Goal: Task Accomplishment & Management: Manage account settings

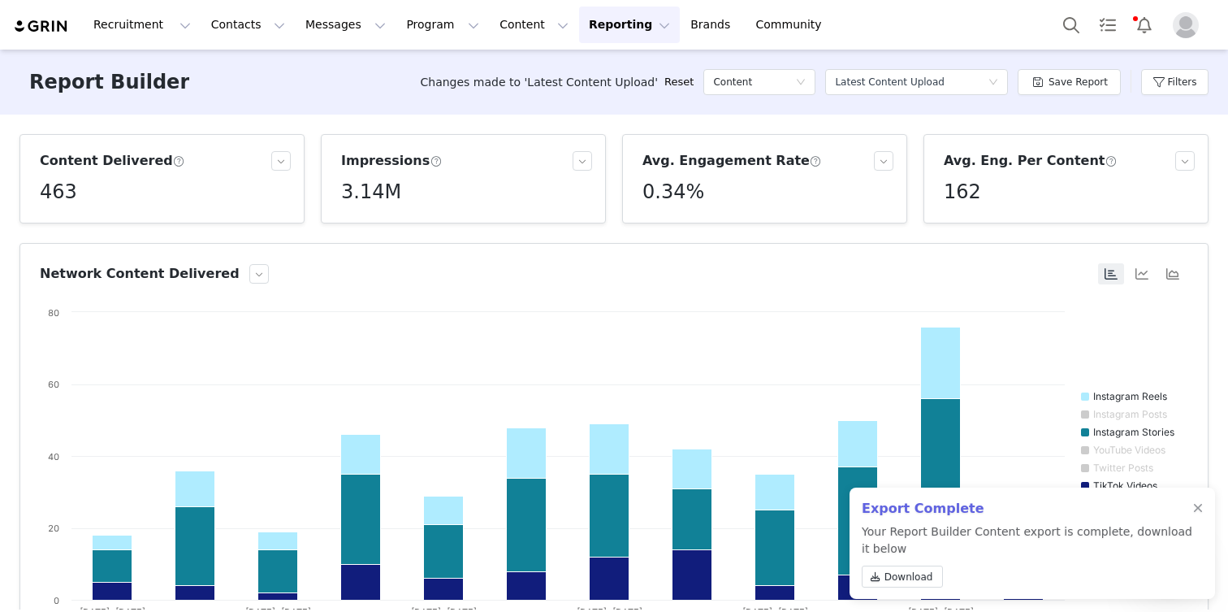
scroll to position [0, 131]
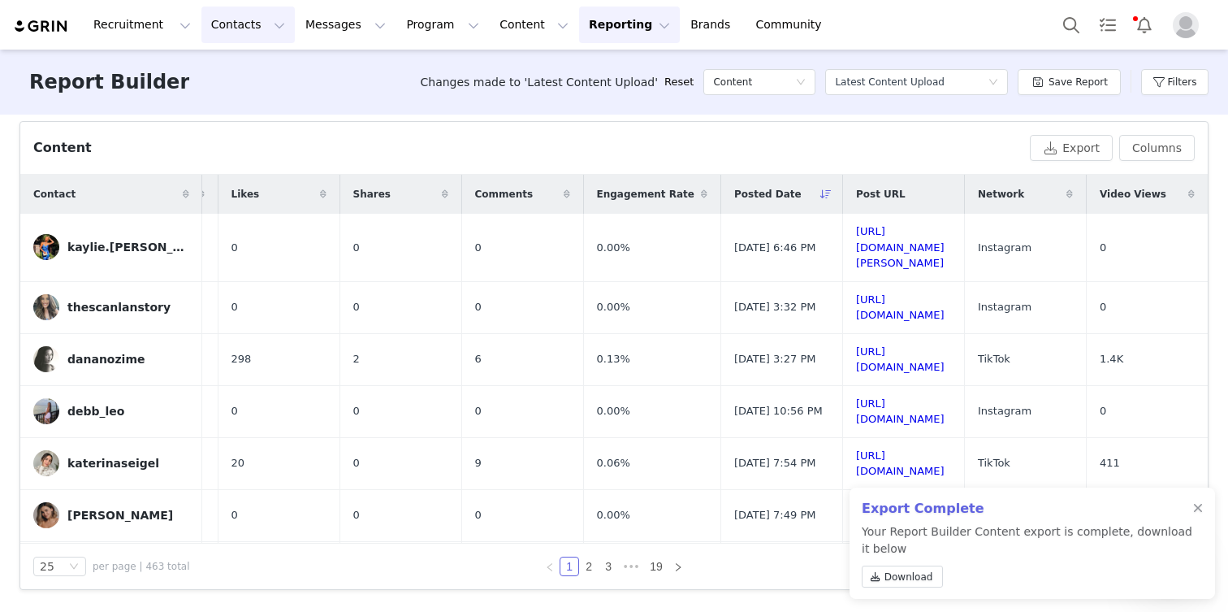
click at [208, 19] on button "Contacts Contacts" at bounding box center [247, 24] width 93 height 37
click at [214, 65] on p "Creators" at bounding box center [227, 71] width 48 height 17
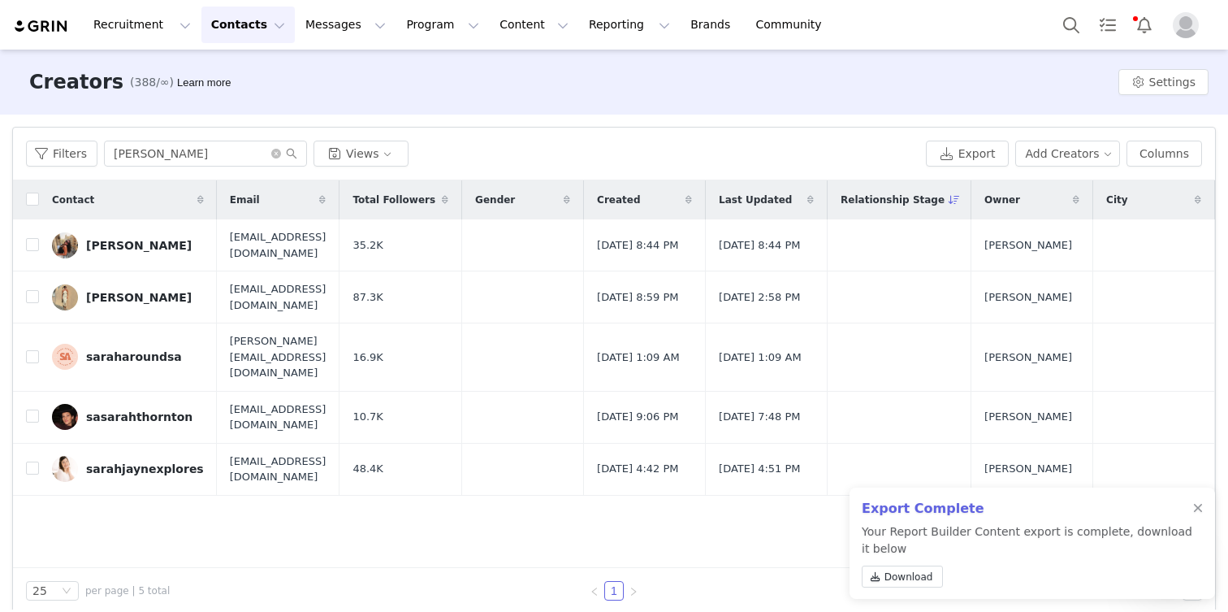
click at [141, 167] on div "Filters [PERSON_NAME] Views Export Add Creators Columns" at bounding box center [614, 154] width 1202 height 53
click at [141, 166] on input "[PERSON_NAME]" at bounding box center [205, 154] width 203 height 26
click at [141, 153] on input "[PERSON_NAME]" at bounding box center [205, 154] width 203 height 26
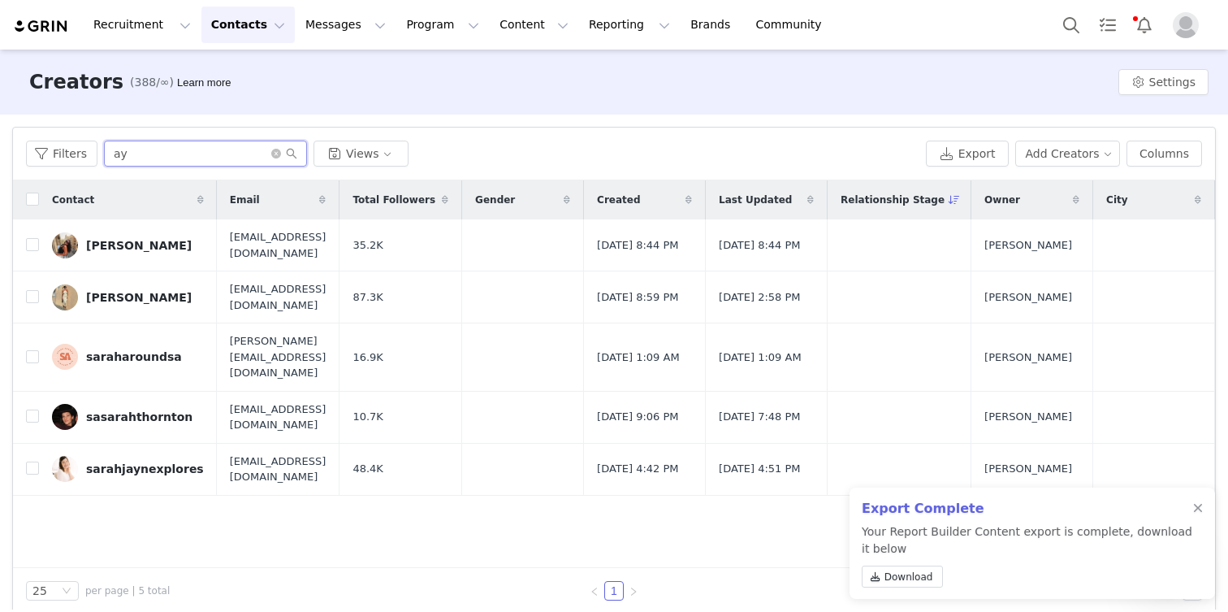
type input "a"
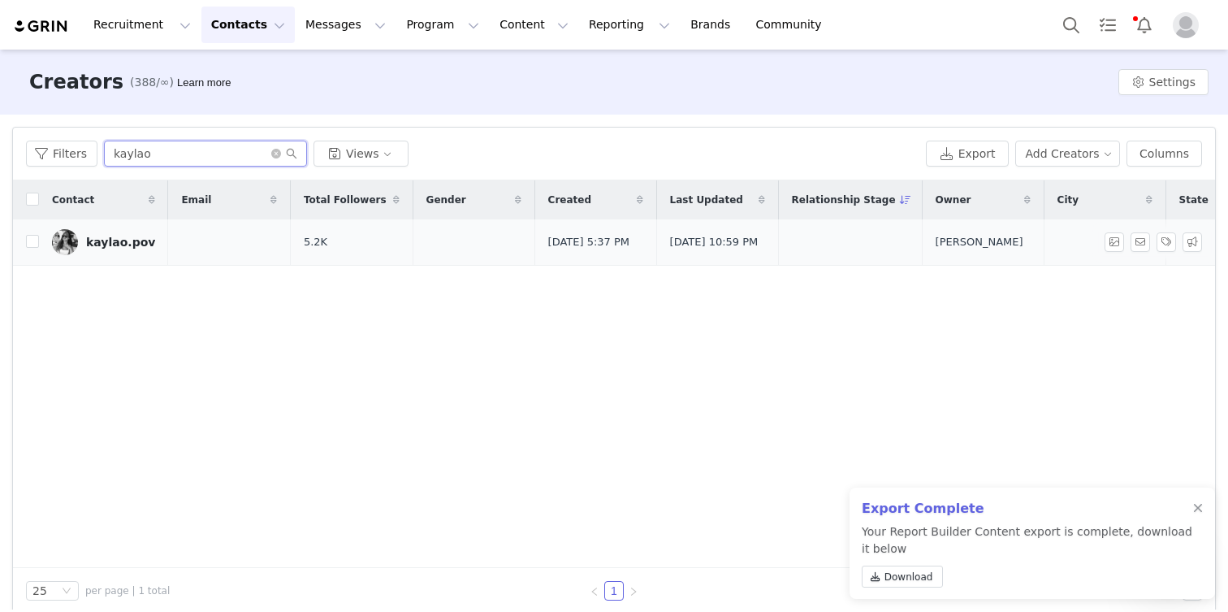
type input "kaylao"
click at [123, 252] on link "kaylao.pov" at bounding box center [103, 242] width 103 height 26
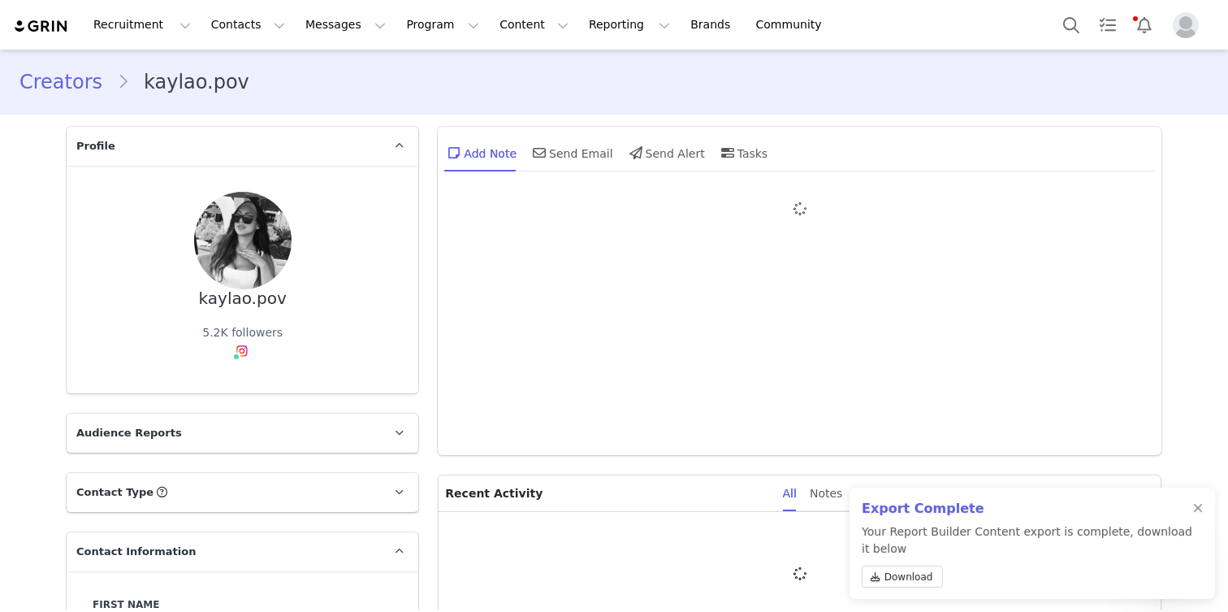
type input "+1 ([GEOGRAPHIC_DATA])"
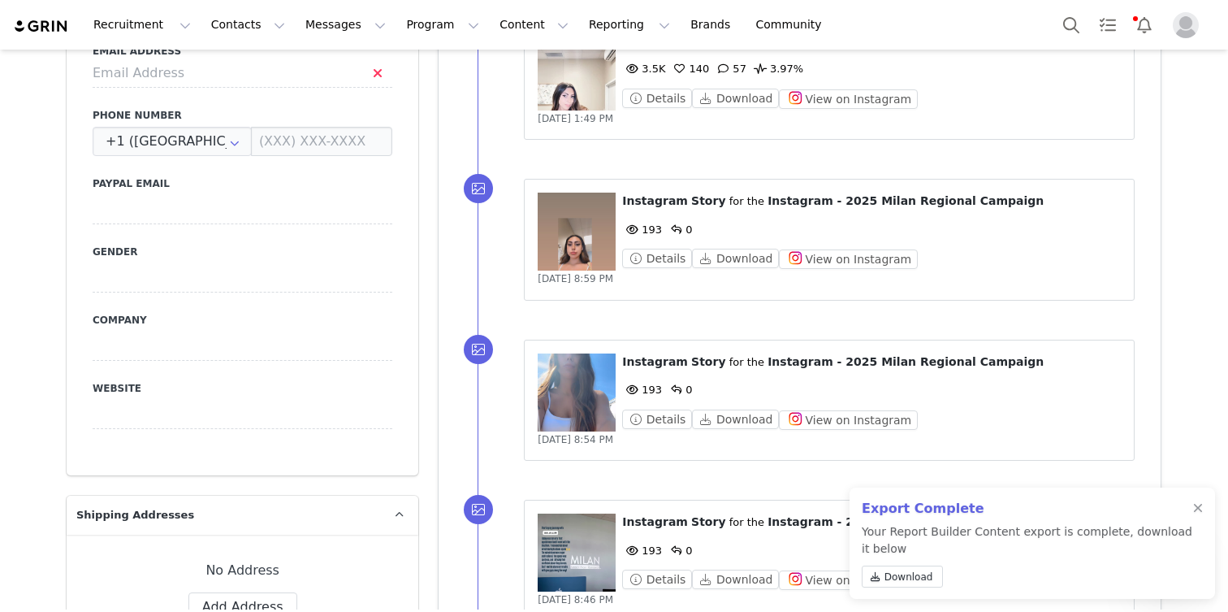
scroll to position [682, 0]
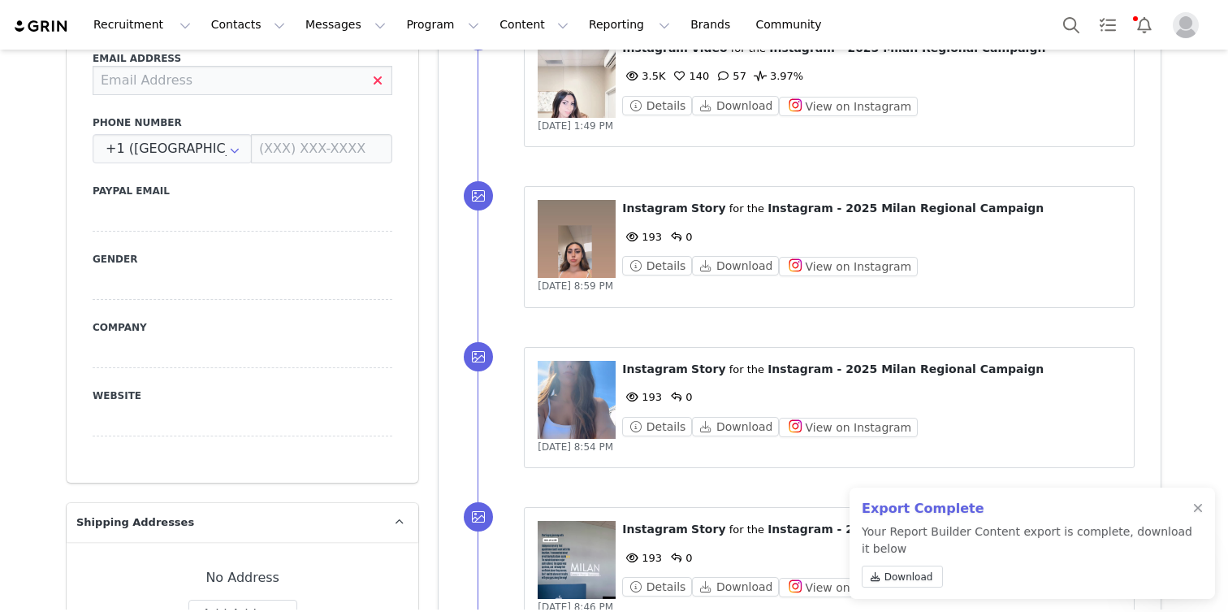
click at [146, 87] on input at bounding box center [243, 80] width 300 height 29
paste input "[EMAIL_ADDRESS][DOMAIN_NAME]"
type input "[EMAIL_ADDRESS][DOMAIN_NAME]"
click at [75, 104] on div "First Name [PERSON_NAME].pov Last Name Email Address [EMAIL_ADDRESS][DOMAIN_NAM…" at bounding box center [243, 186] width 352 height 594
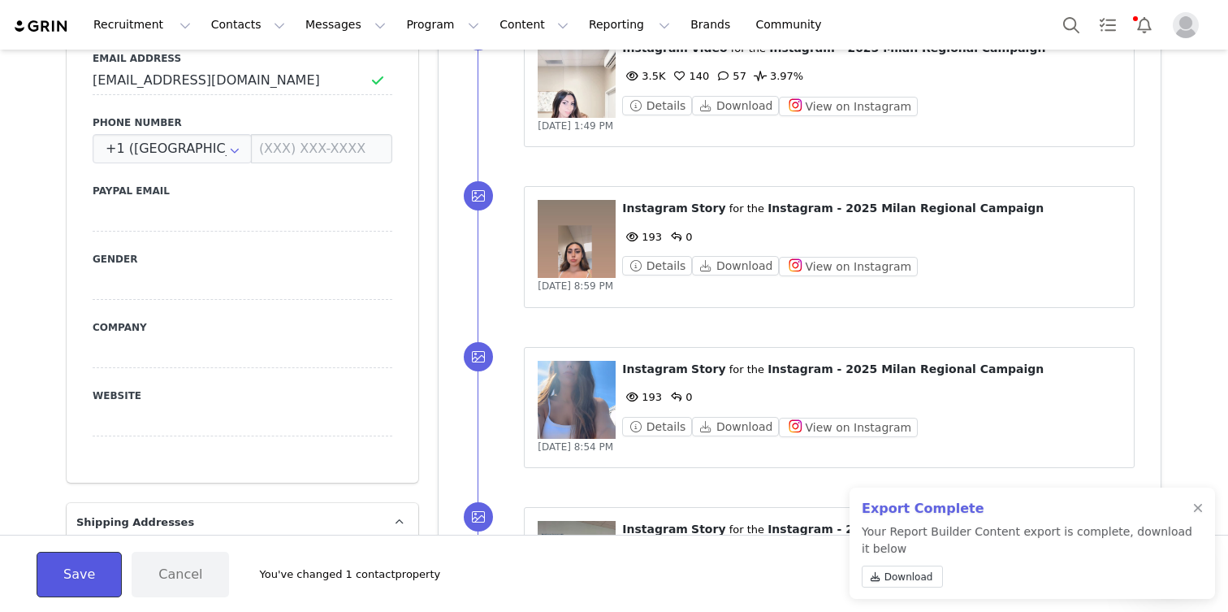
click at [103, 565] on button "Save" at bounding box center [79, 574] width 85 height 45
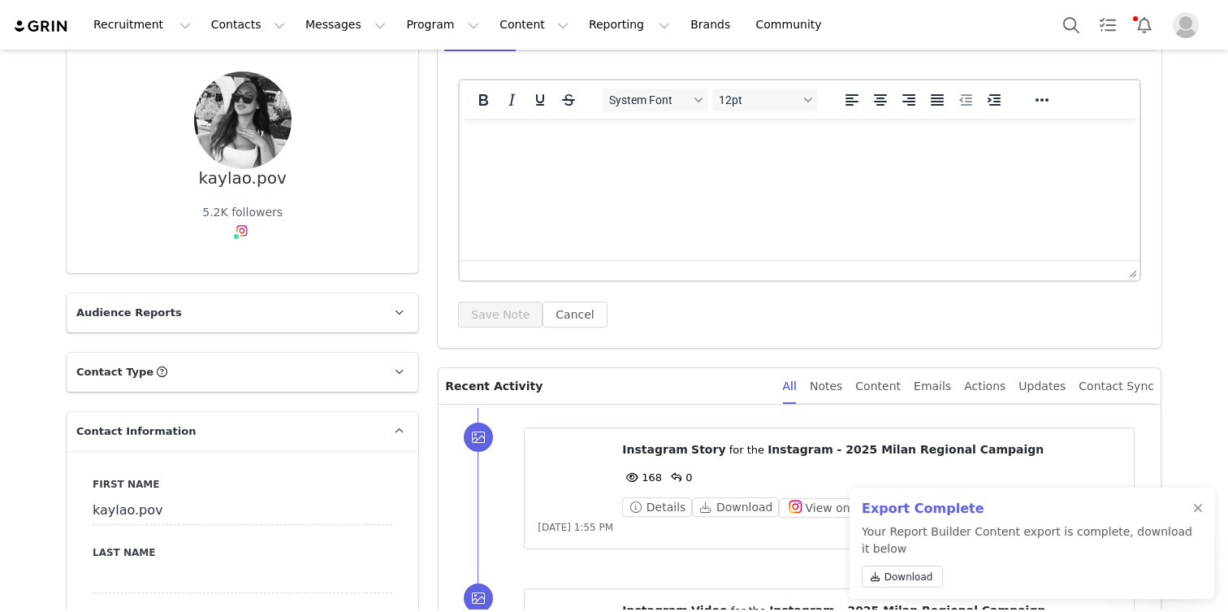
scroll to position [0, 0]
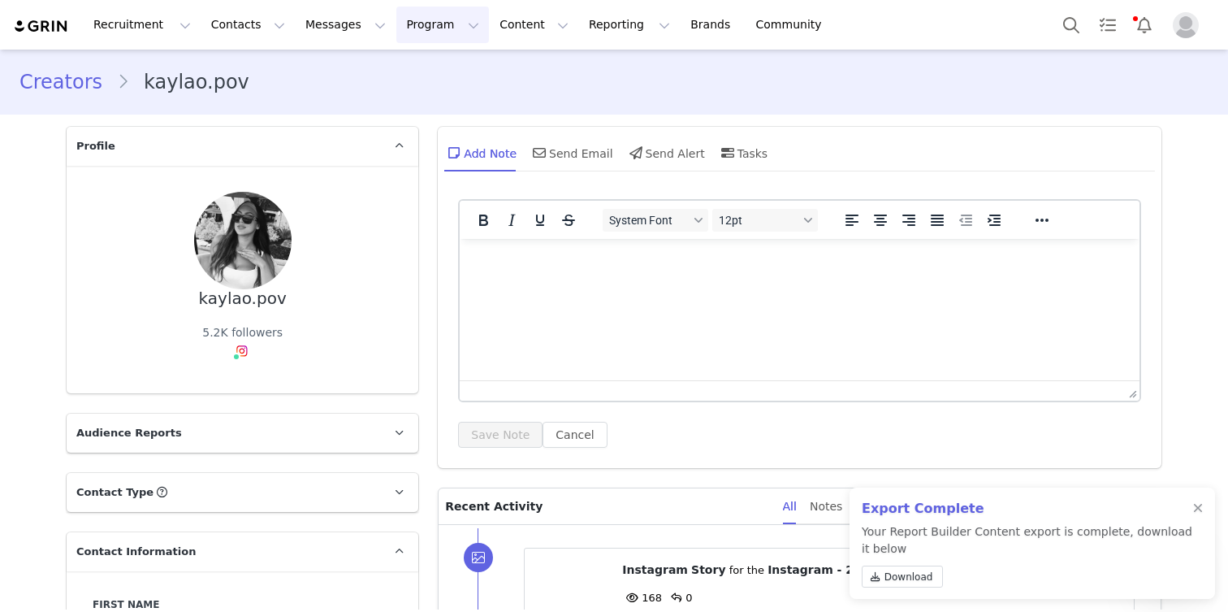
click at [396, 28] on button "Program Program" at bounding box center [442, 24] width 93 height 37
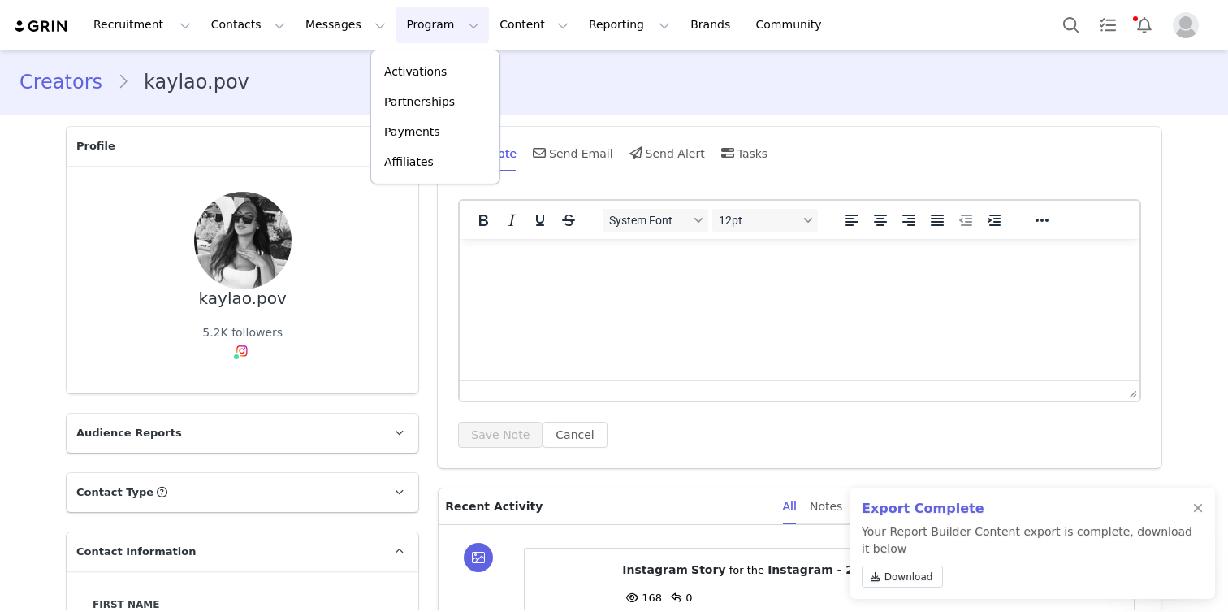
click at [391, 43] on div "Recruitment Recruitment Creator Search Curated Lists Landing Pages Web Extensio…" at bounding box center [614, 25] width 1228 height 50
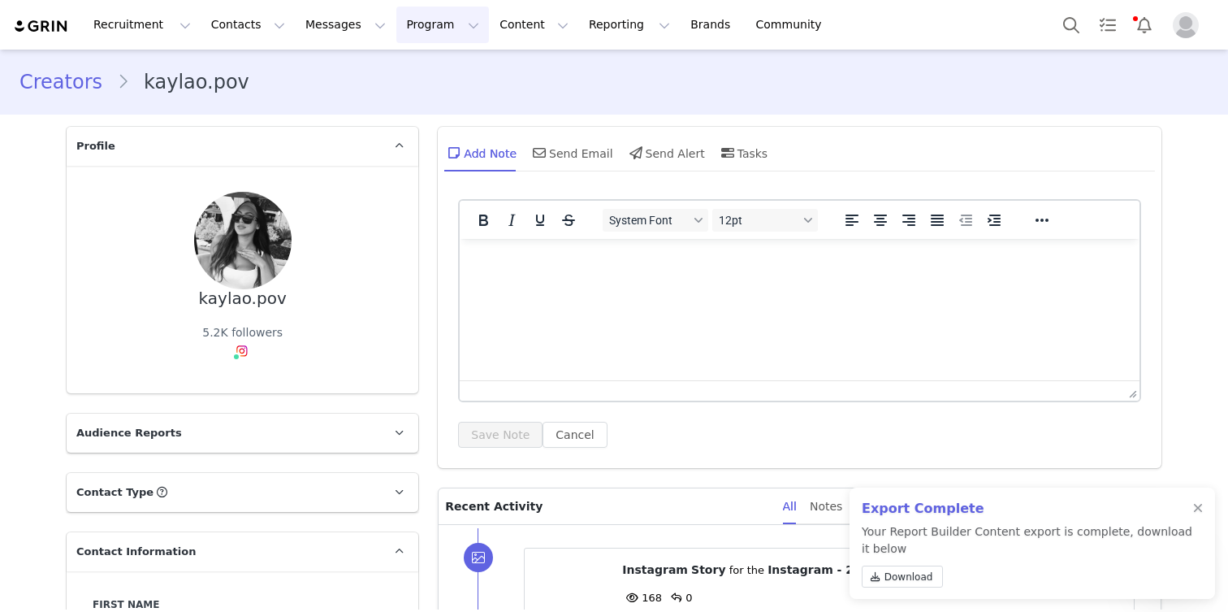
click at [396, 32] on button "Program Program" at bounding box center [442, 24] width 93 height 37
click at [393, 73] on p "Activations" at bounding box center [415, 71] width 63 height 17
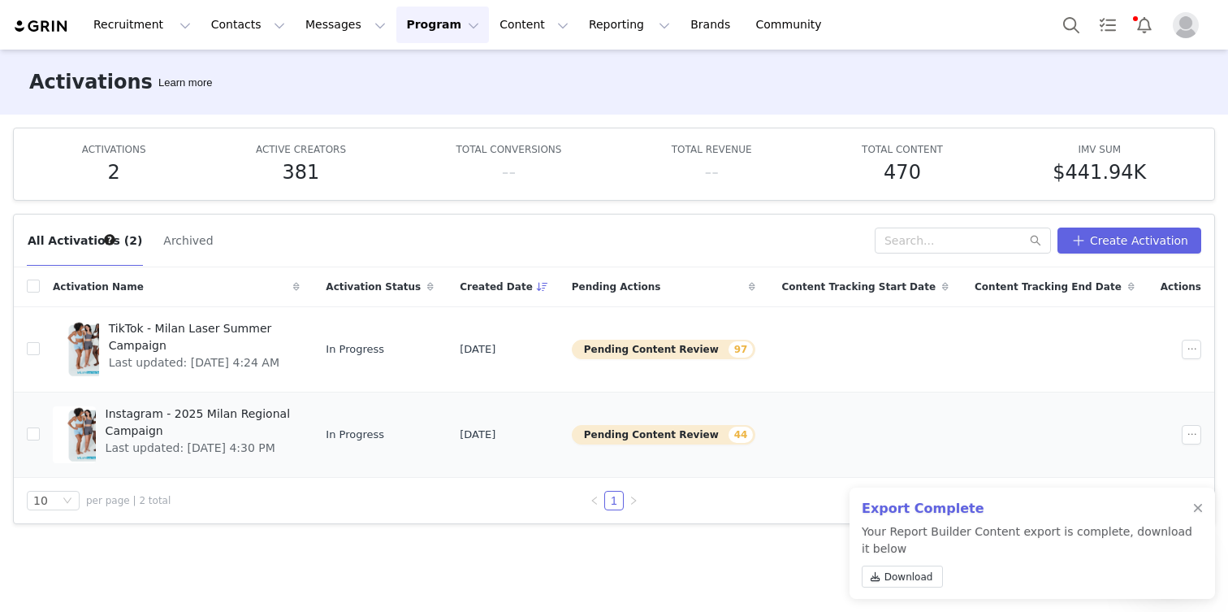
click at [227, 417] on span "Instagram - 2025 Milan Regional Campaign" at bounding box center [198, 422] width 185 height 34
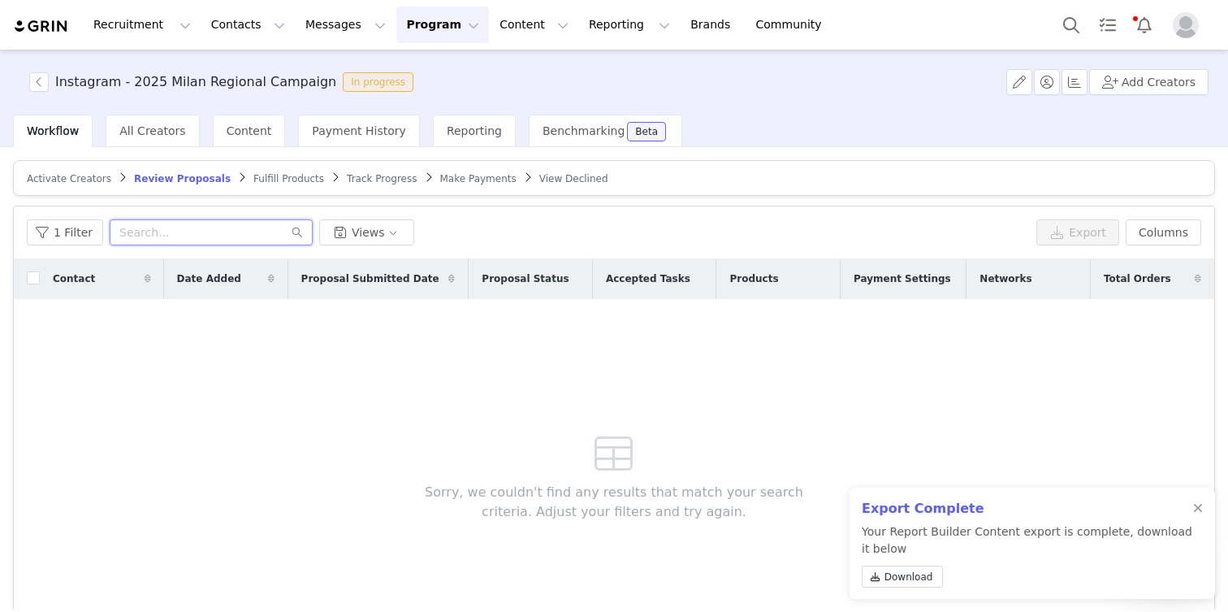
click at [228, 223] on input "text" at bounding box center [211, 232] width 203 height 26
type input "lilmissjbstyle"
click at [236, 125] on span "Content" at bounding box center [249, 130] width 45 height 13
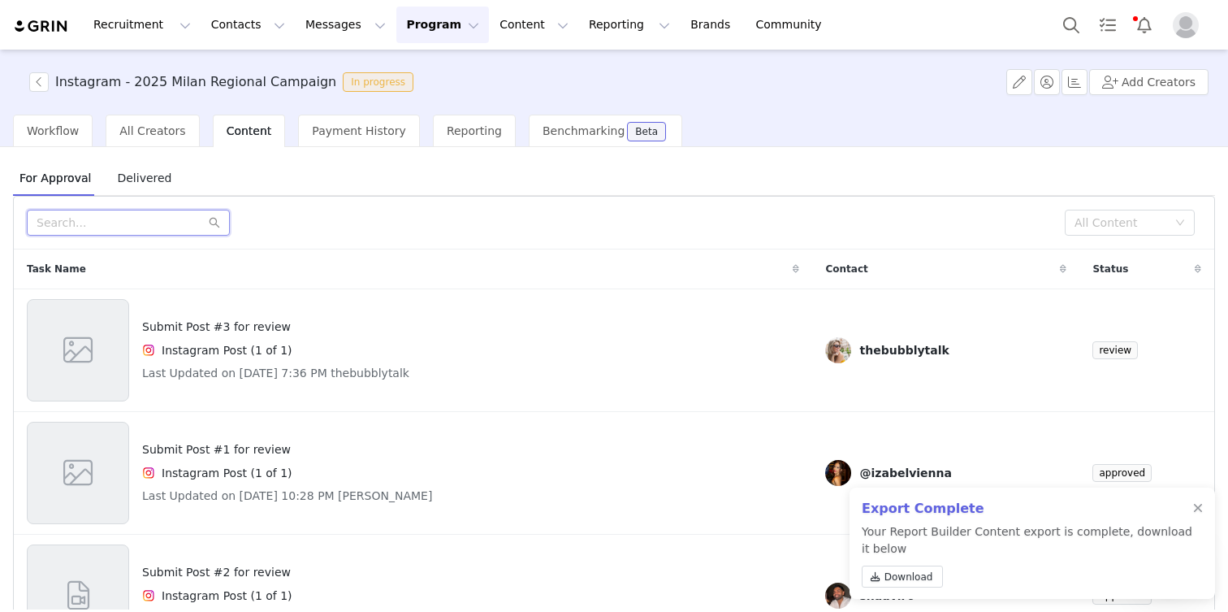
click at [190, 224] on input "text" at bounding box center [128, 223] width 203 height 26
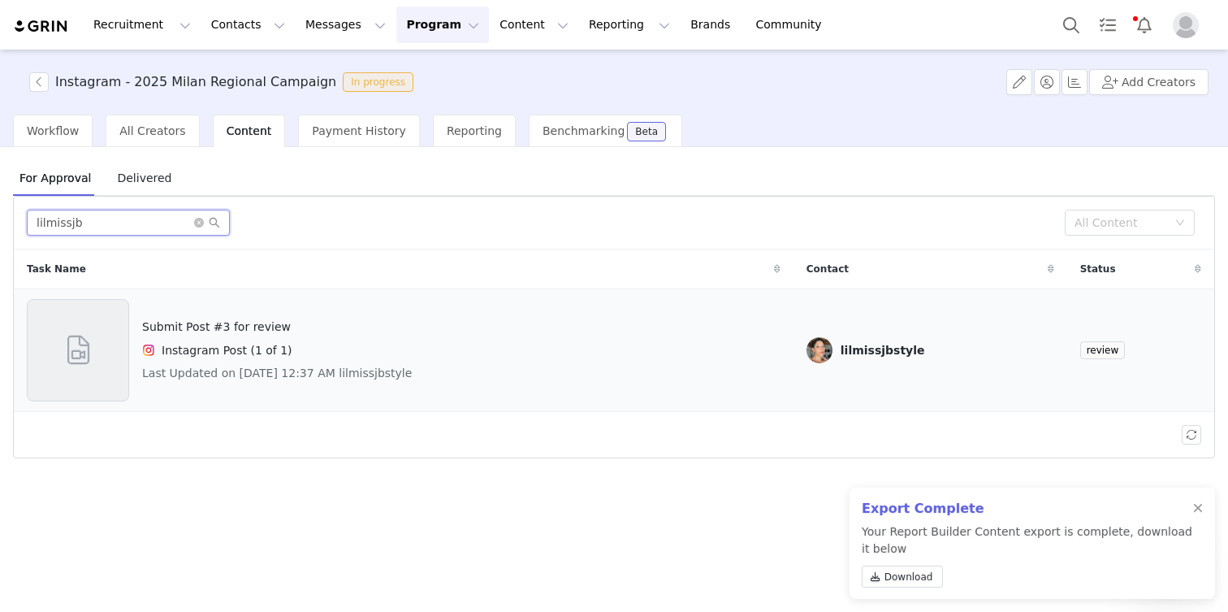
type input "lilmissjb"
click at [271, 333] on h4 "Submit Post #3 for review" at bounding box center [277, 326] width 270 height 17
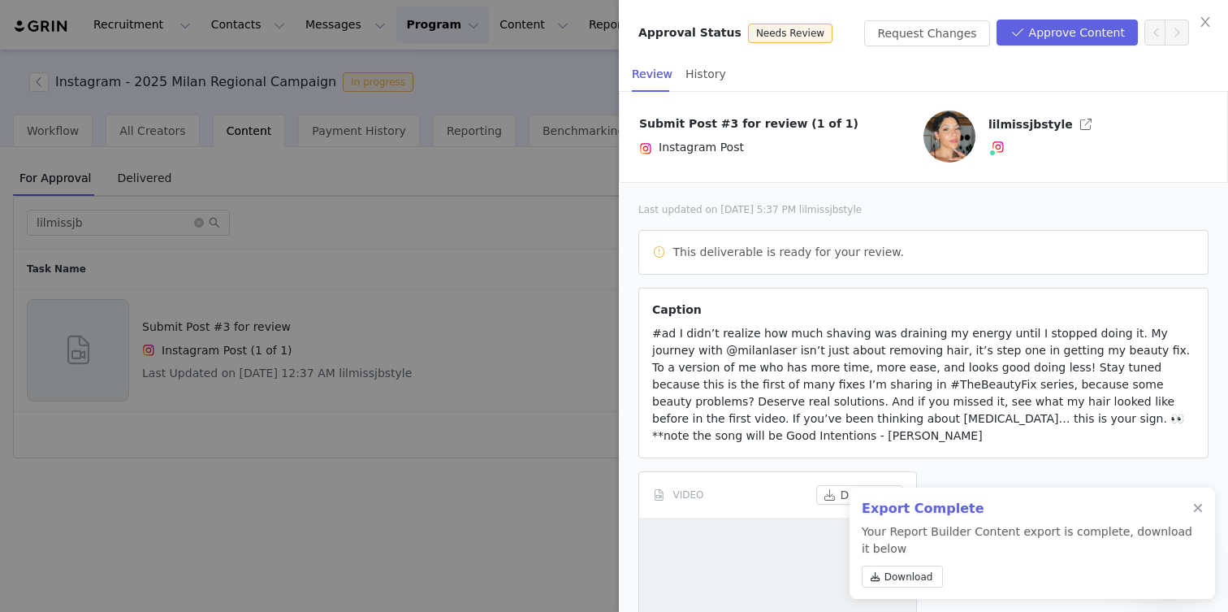
scroll to position [11, 0]
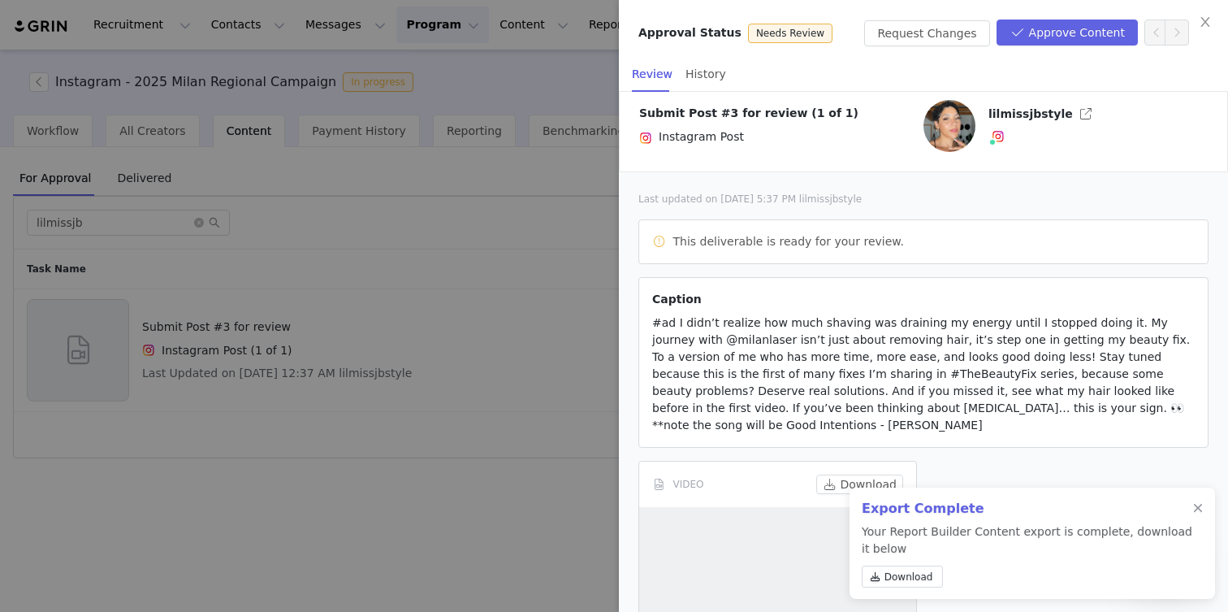
drag, startPoint x: 1136, startPoint y: 413, endPoint x: 649, endPoint y: 326, distance: 494.3
click at [649, 326] on article "Caption #ad I didn’t realize how much shaving was draining my energy until I st…" at bounding box center [923, 362] width 570 height 171
copy span "#ad I didn’t realize how much shaving was draining my energy until I stopped do…"
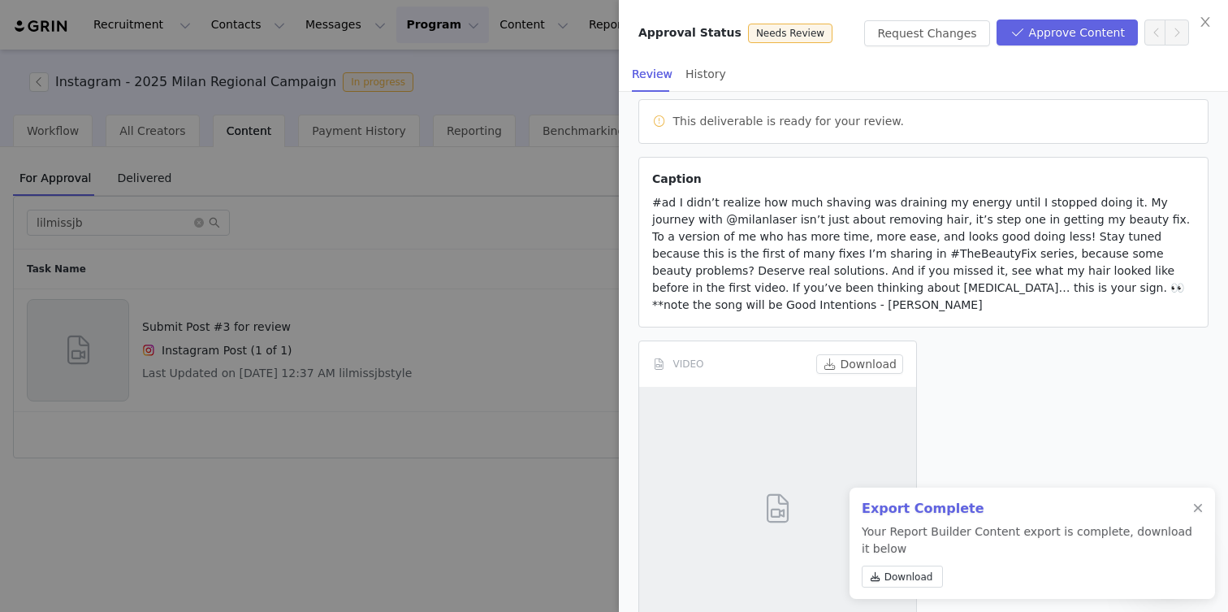
scroll to position [171, 0]
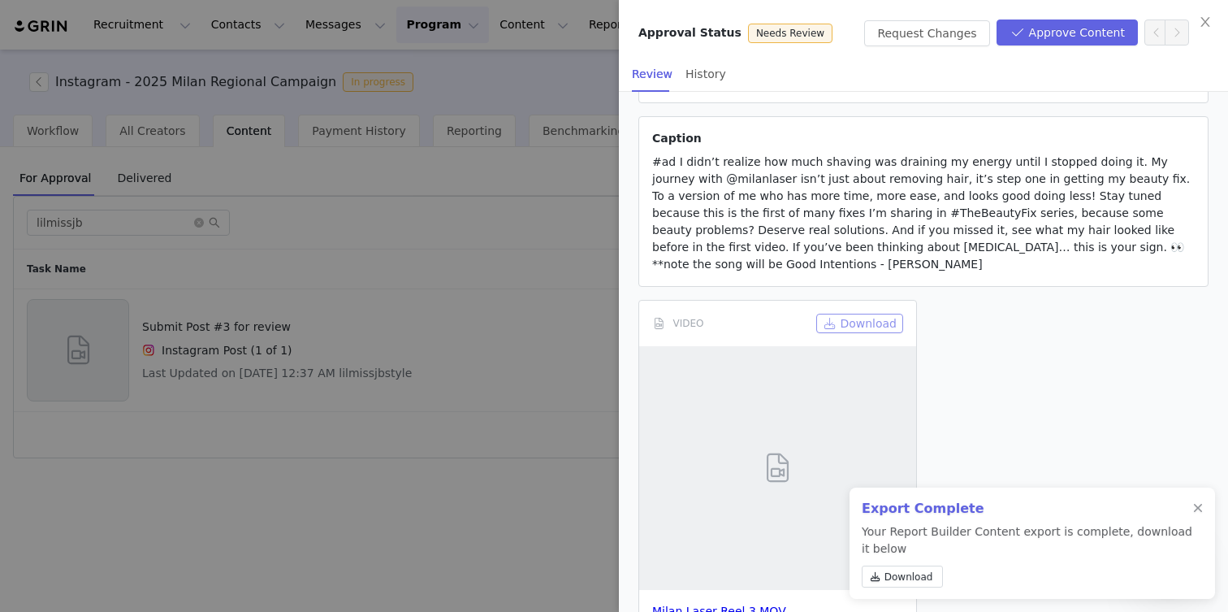
click at [856, 314] on button "Download" at bounding box center [859, 323] width 87 height 19
click at [472, 184] on div at bounding box center [614, 306] width 1228 height 612
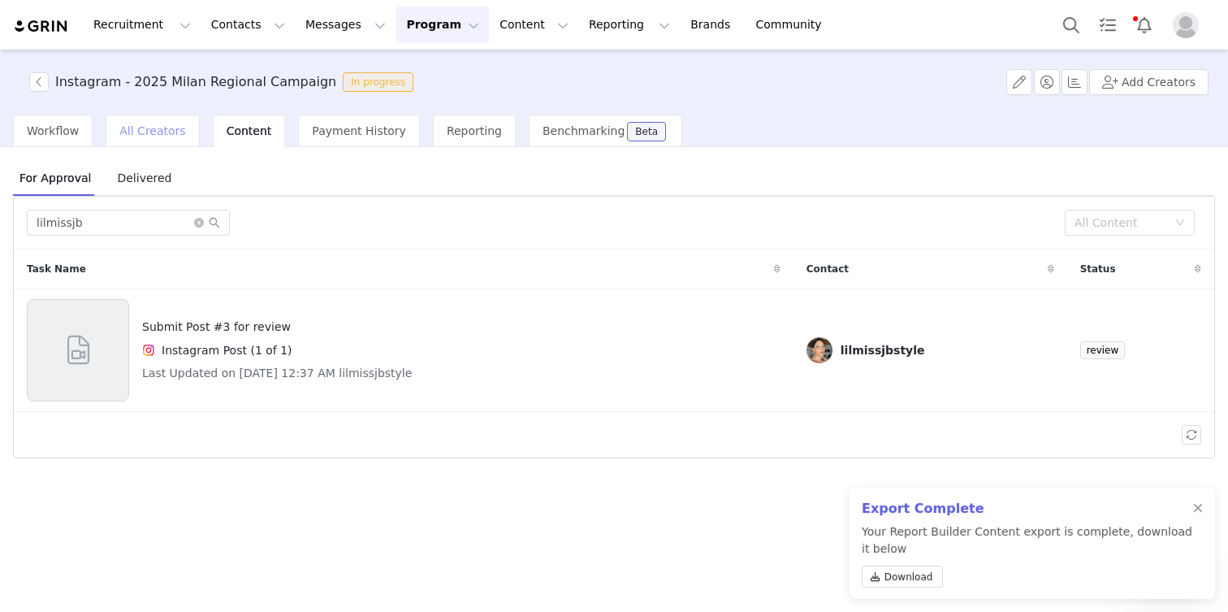
click at [159, 130] on span "All Creators" at bounding box center [152, 130] width 66 height 13
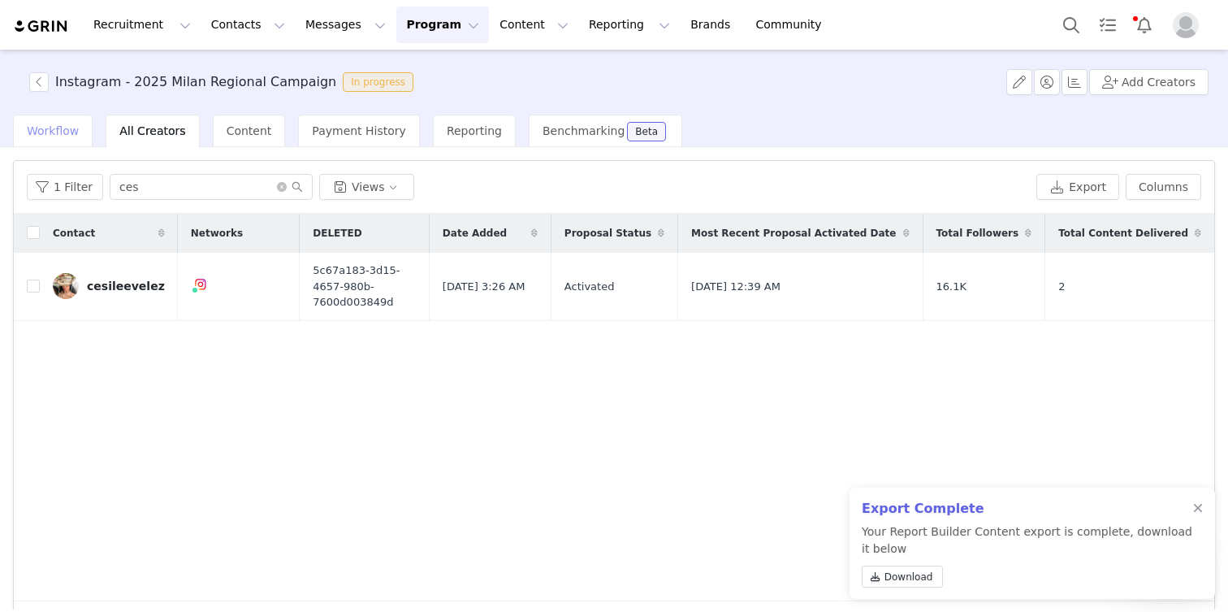
click at [86, 138] on div "Workflow" at bounding box center [53, 131] width 80 height 32
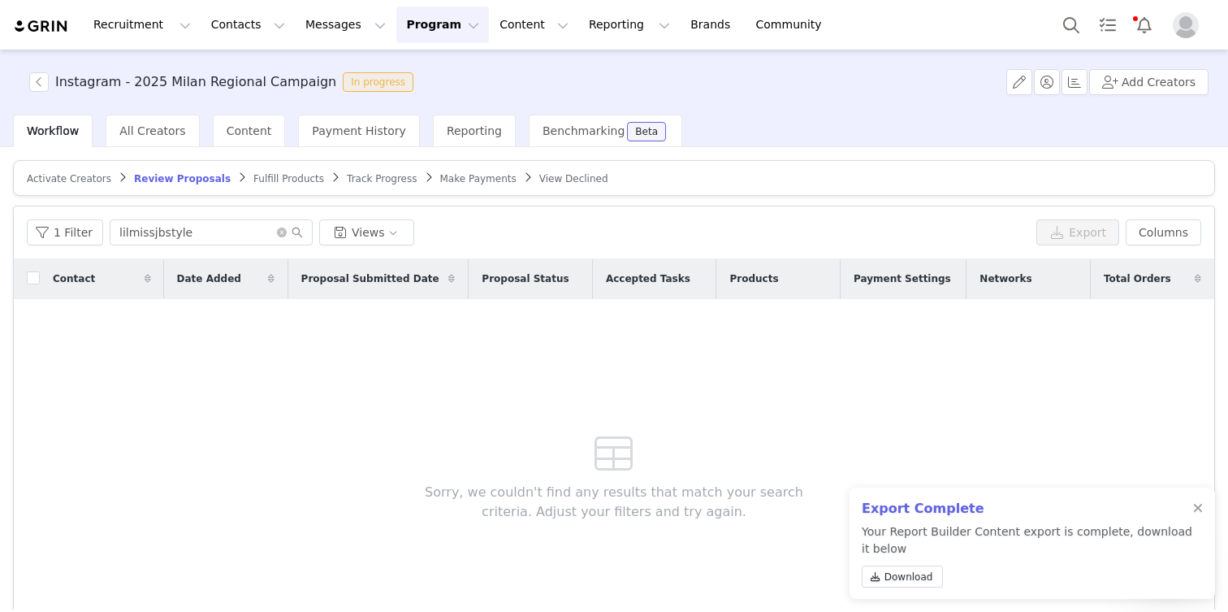
click at [355, 177] on span "Track Progress" at bounding box center [382, 178] width 70 height 11
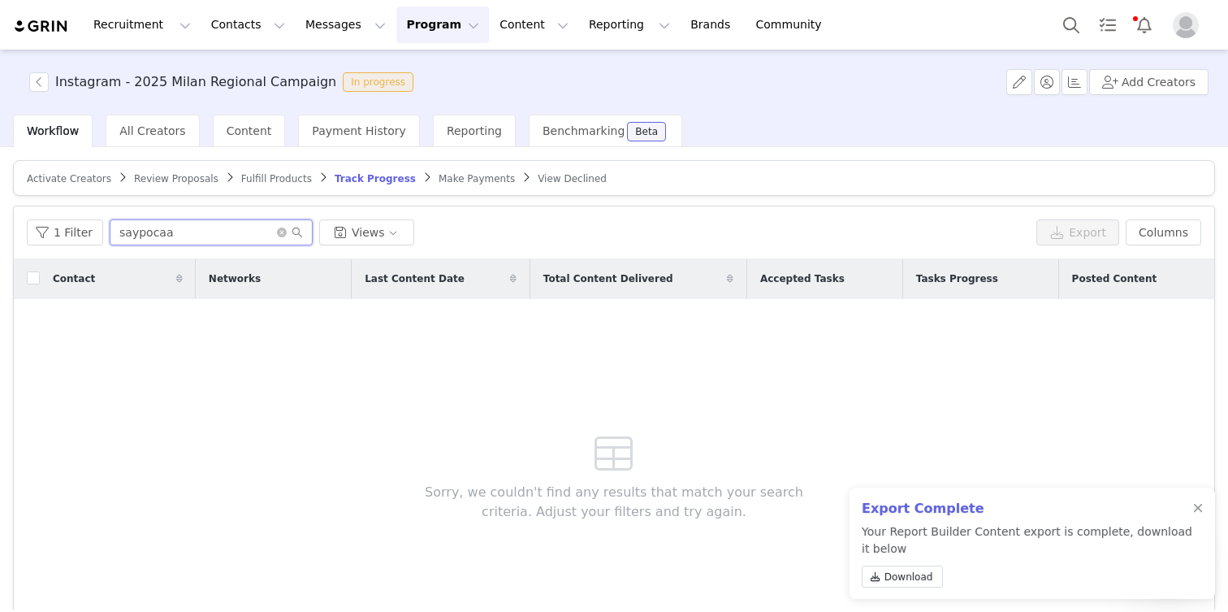
click at [160, 236] on input "saypocaa" at bounding box center [211, 232] width 203 height 26
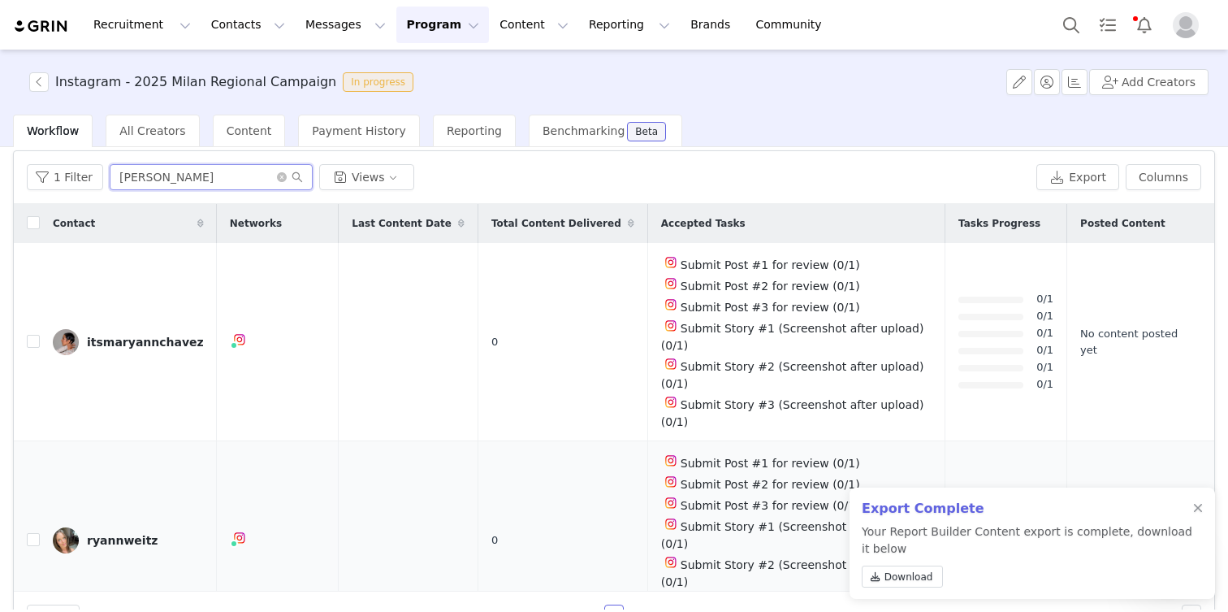
scroll to position [96, 0]
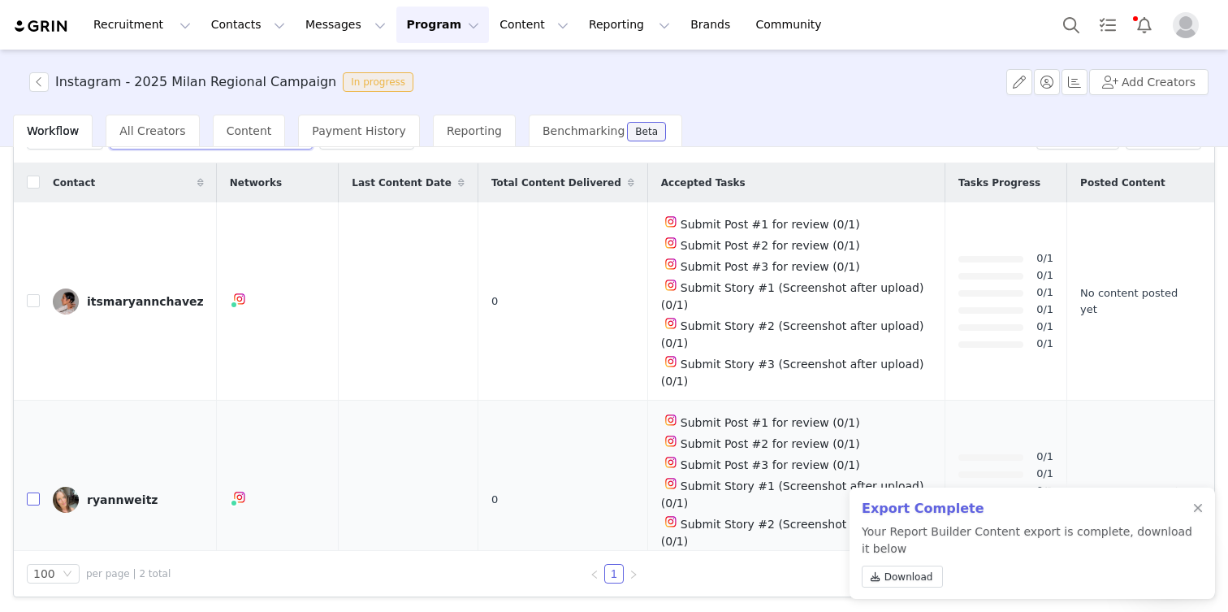
type input "[PERSON_NAME]"
click at [35, 492] on input "checkbox" at bounding box center [33, 498] width 13 height 13
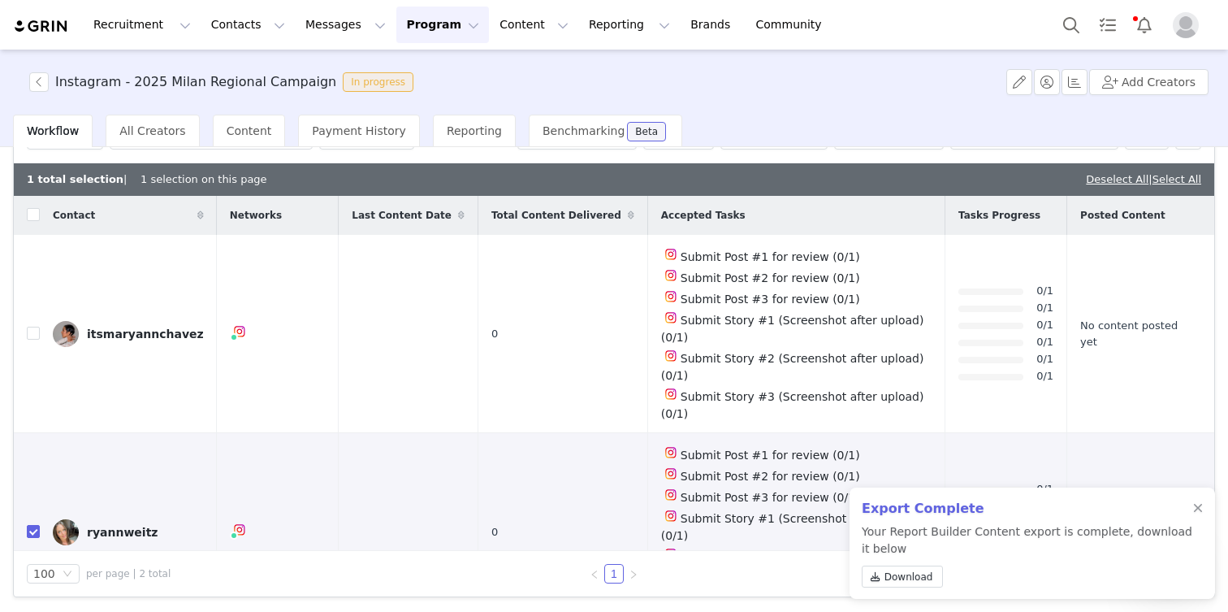
click at [1199, 522] on button "button" at bounding box center [1191, 531] width 19 height 19
click at [1196, 512] on div at bounding box center [1198, 508] width 10 height 13
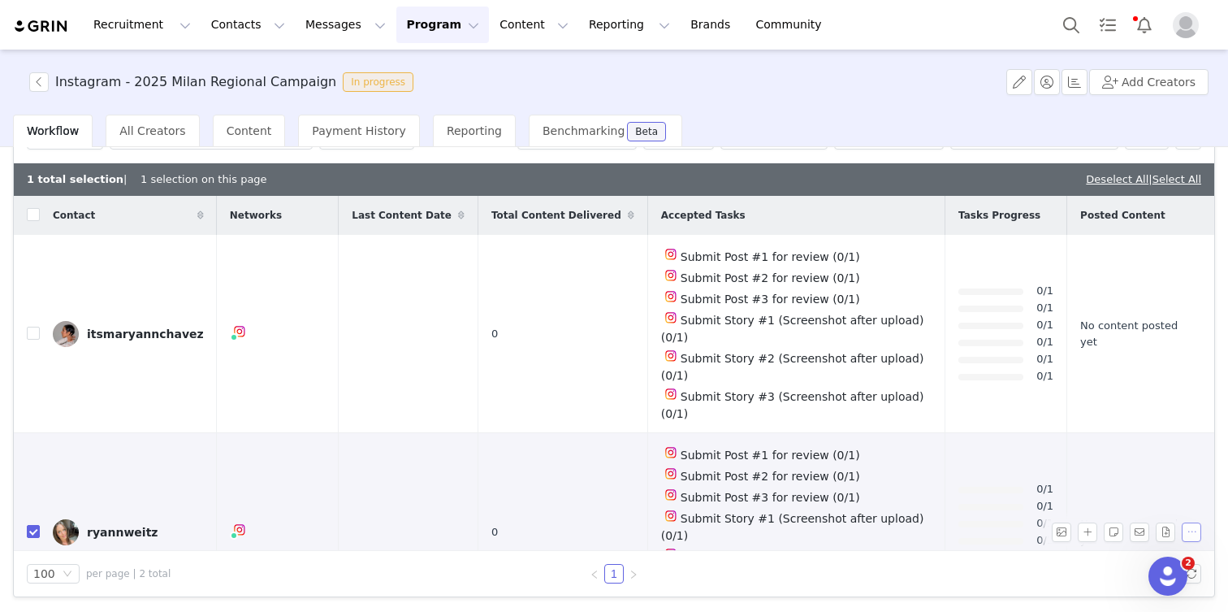
click at [1189, 522] on button "button" at bounding box center [1191, 531] width 19 height 19
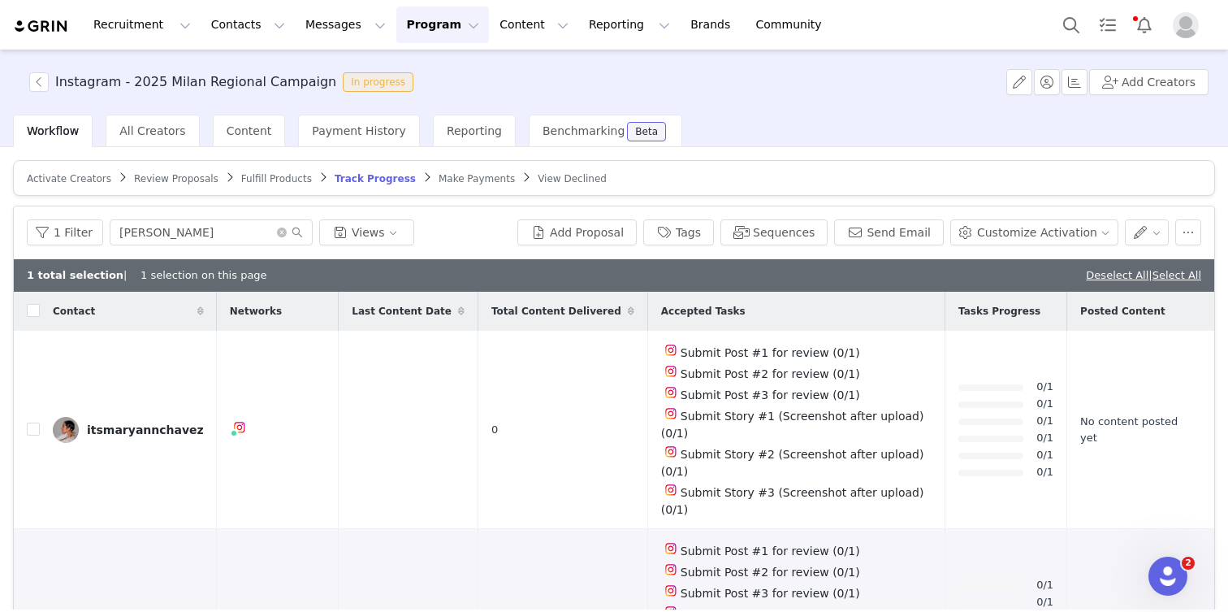
click at [1201, 232] on div "1 Filter [PERSON_NAME] Views Add Proposal Tags Sequences Send Email Customize A…" at bounding box center [614, 232] width 1201 height 53
click at [1193, 232] on button "button" at bounding box center [1188, 232] width 26 height 26
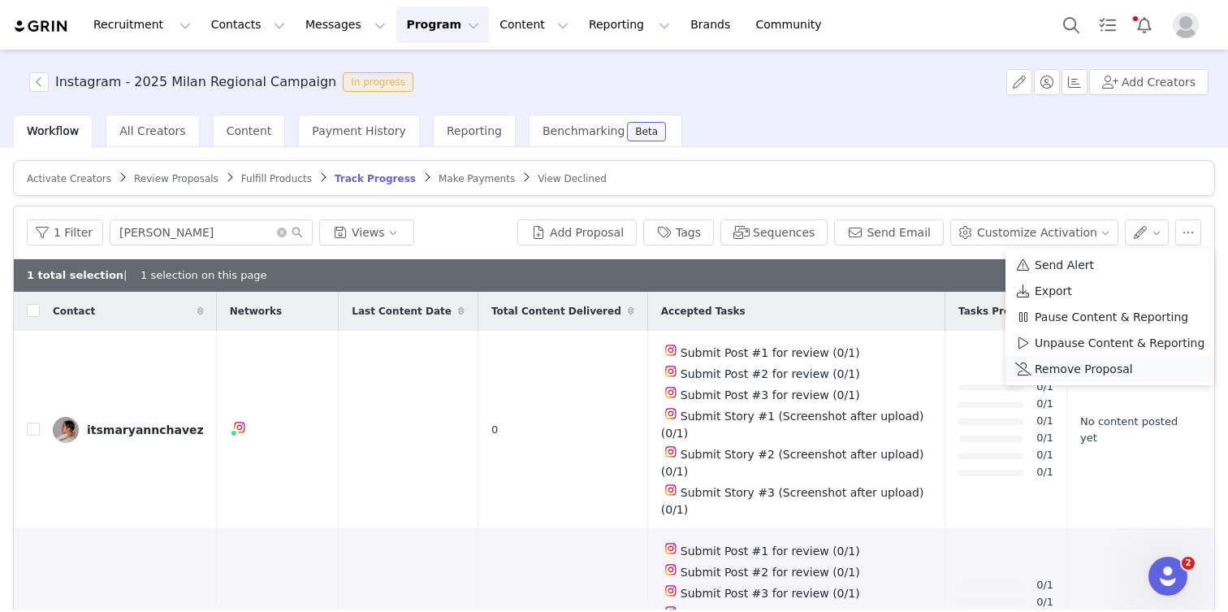
click at [1090, 369] on span "Remove Proposal" at bounding box center [1084, 369] width 98 height 18
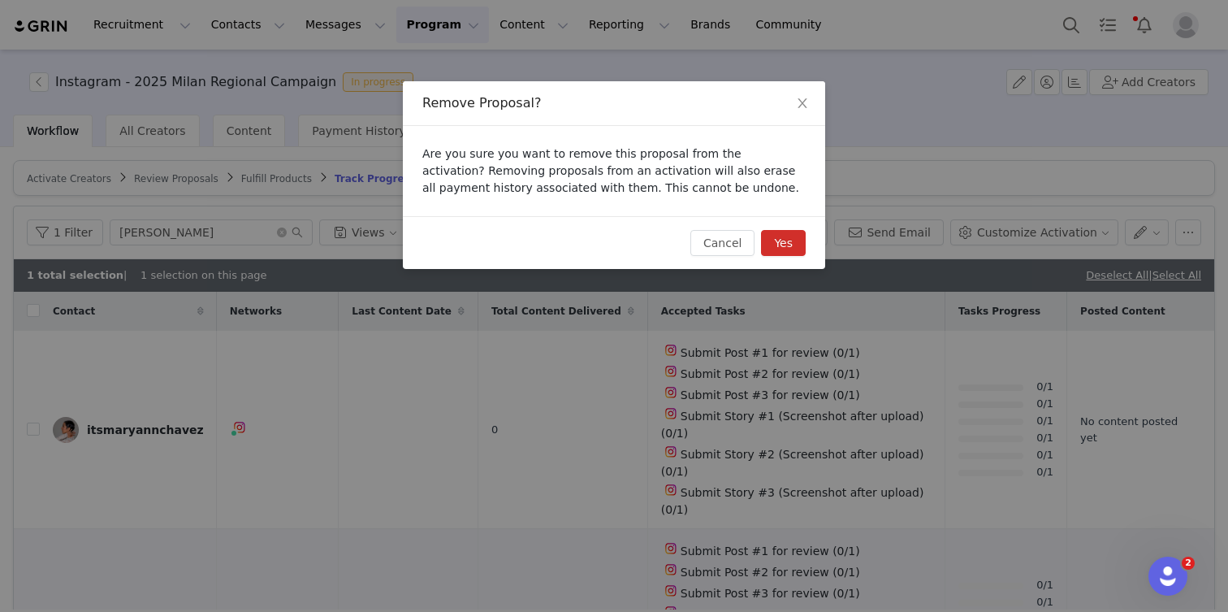
click at [794, 251] on button "Yes" at bounding box center [783, 243] width 45 height 26
checkbox input "false"
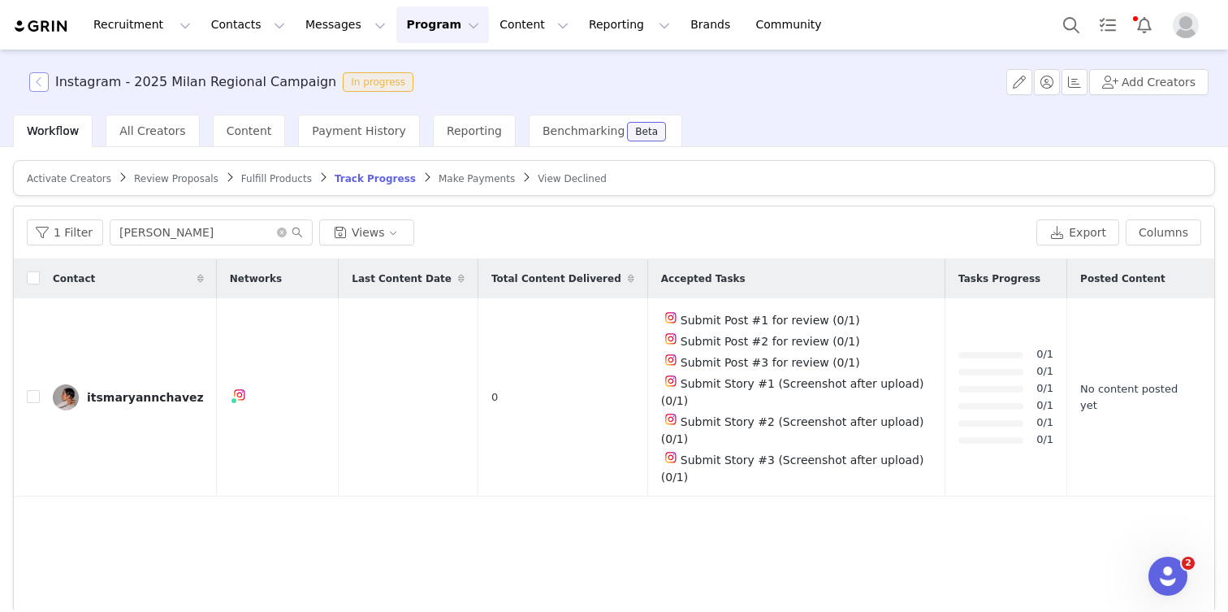
click at [32, 84] on button "button" at bounding box center [38, 81] width 19 height 19
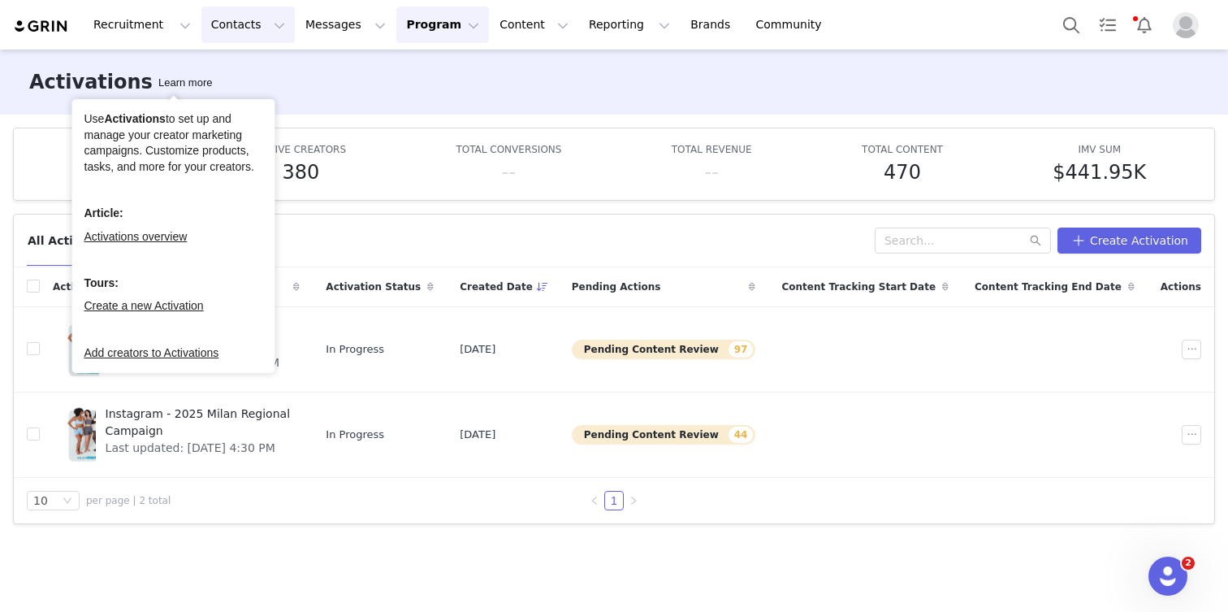
click at [227, 33] on button "Contacts Contacts" at bounding box center [247, 24] width 93 height 37
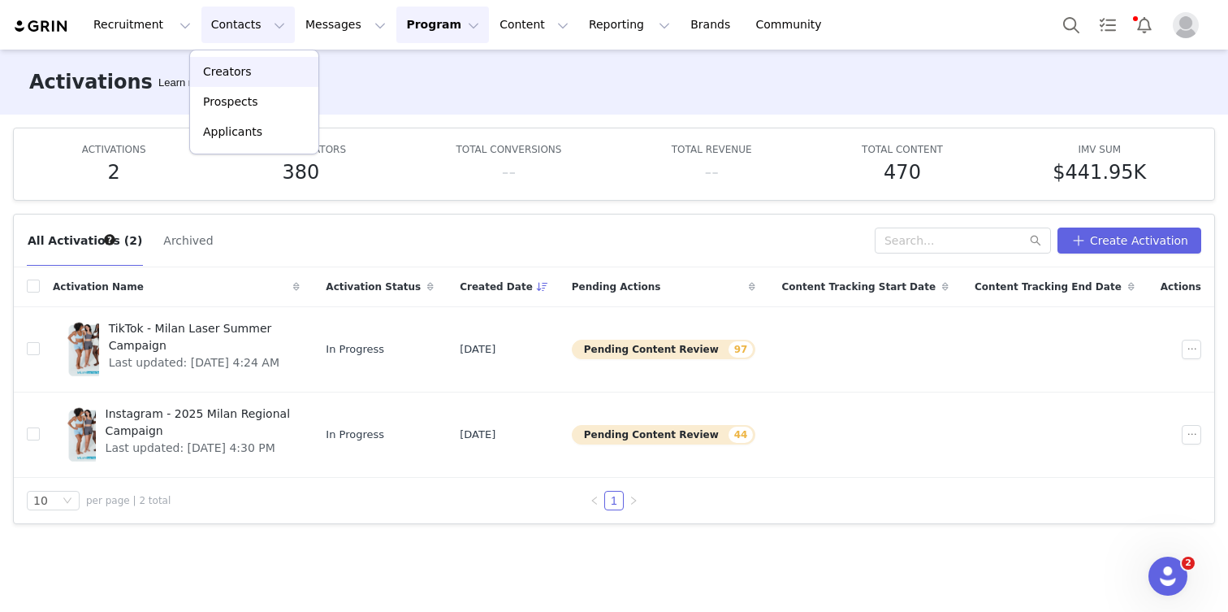
click at [230, 58] on link "Creators" at bounding box center [254, 72] width 128 height 30
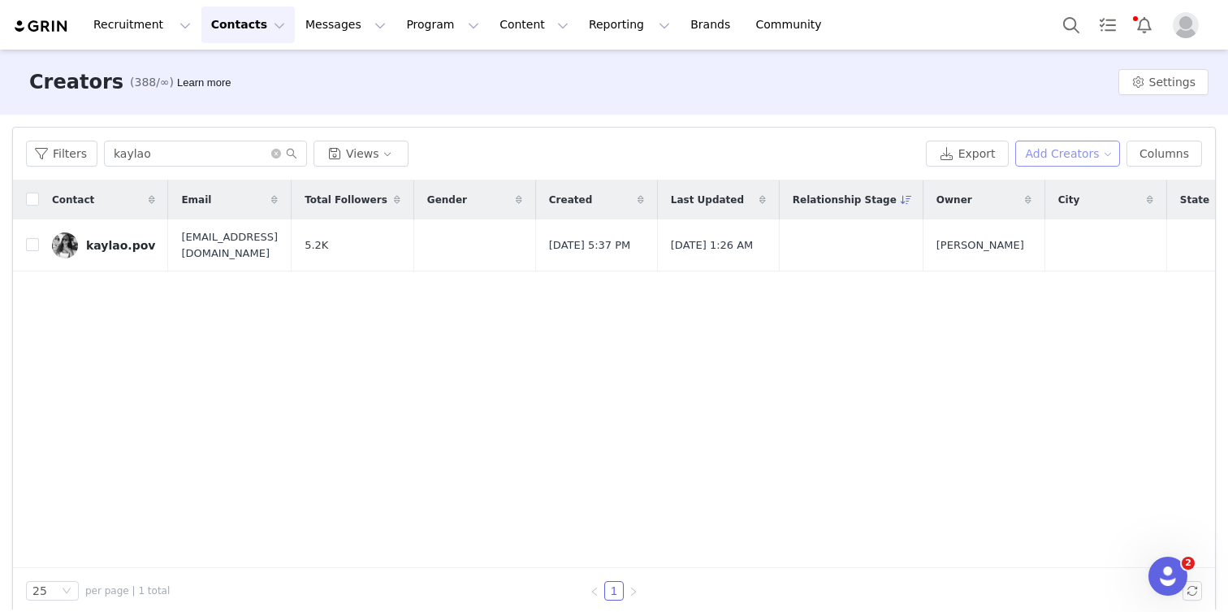
click at [1096, 146] on button "Add Creators" at bounding box center [1068, 154] width 106 height 26
click at [1072, 184] on span "Add a Creator" at bounding box center [1071, 186] width 79 height 18
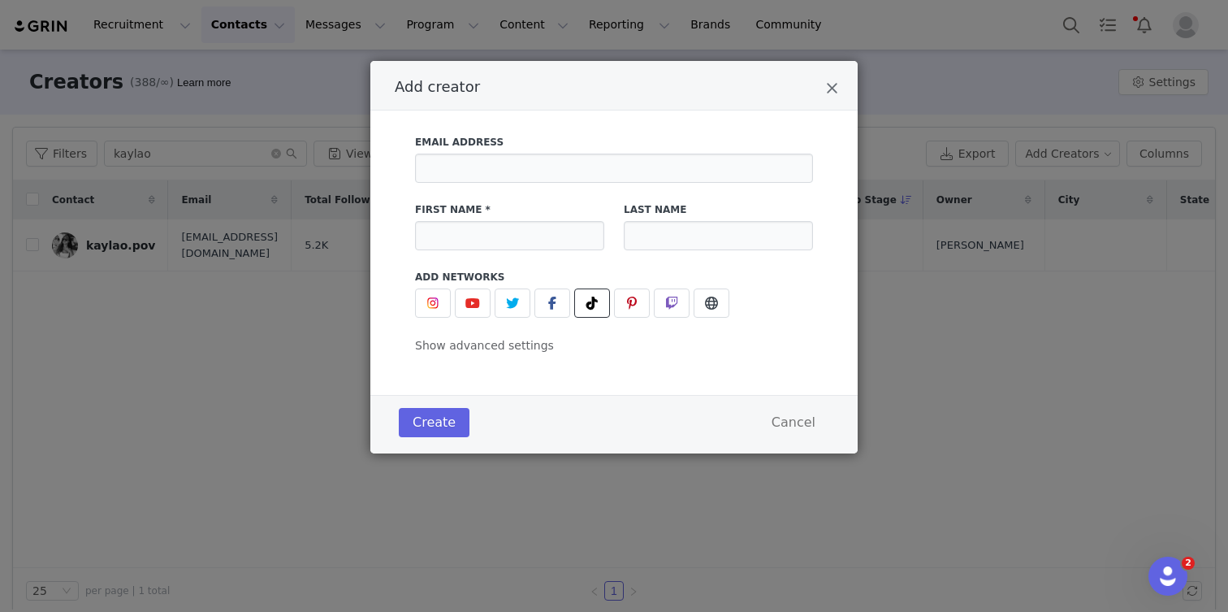
click at [600, 308] on span "Add creator" at bounding box center [591, 302] width 19 height 19
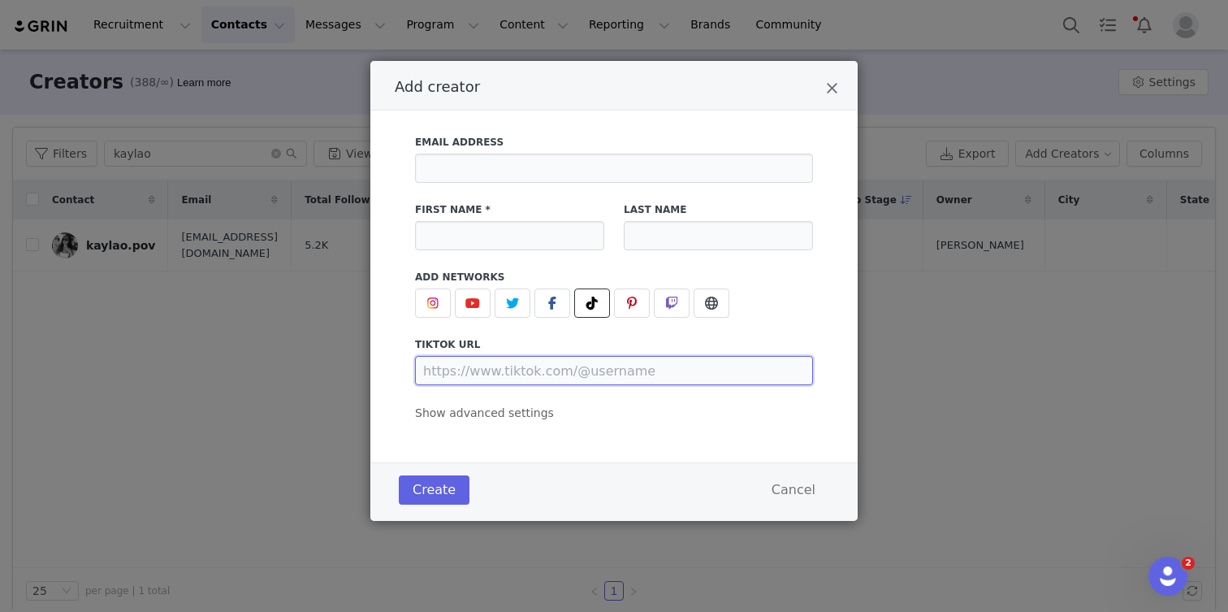
click at [544, 366] on input "Add creator" at bounding box center [614, 370] width 398 height 29
paste input "[URL][DOMAIN_NAME]"
type input "[URL][DOMAIN_NAME]"
click at [493, 225] on input "Add creator" at bounding box center [509, 235] width 189 height 29
type input "ryweitzz"
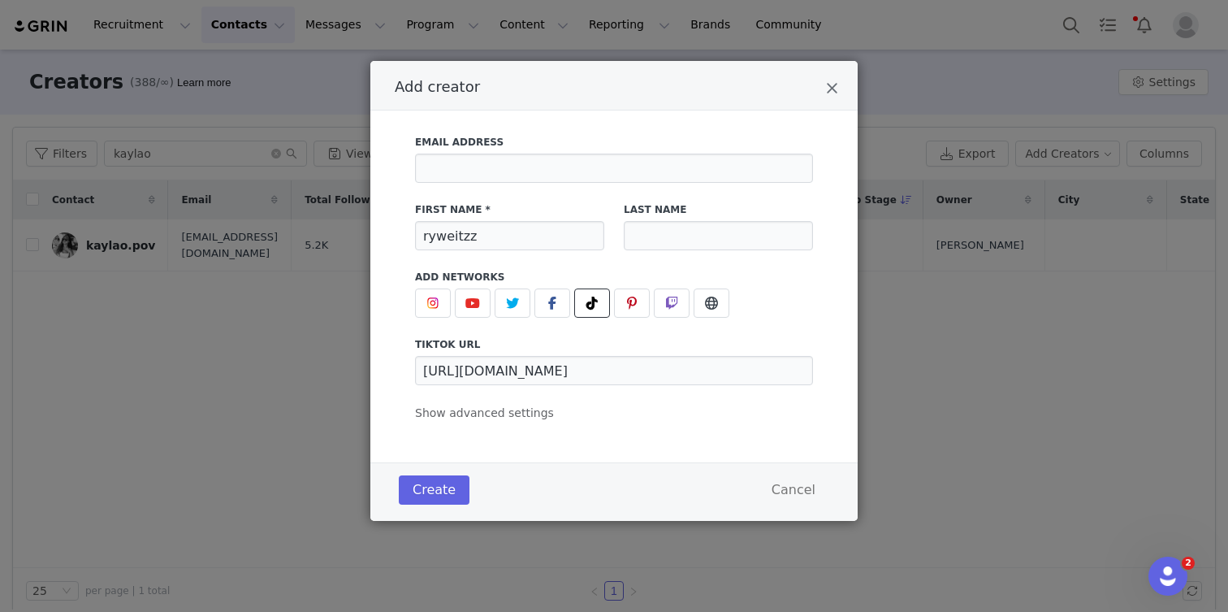
click at [457, 422] on div "Email Address First Name * ryweitzz Last Name Add Networks instagram URL youtub…" at bounding box center [614, 273] width 398 height 297
click at [457, 411] on span "Show advanced settings" at bounding box center [484, 412] width 139 height 13
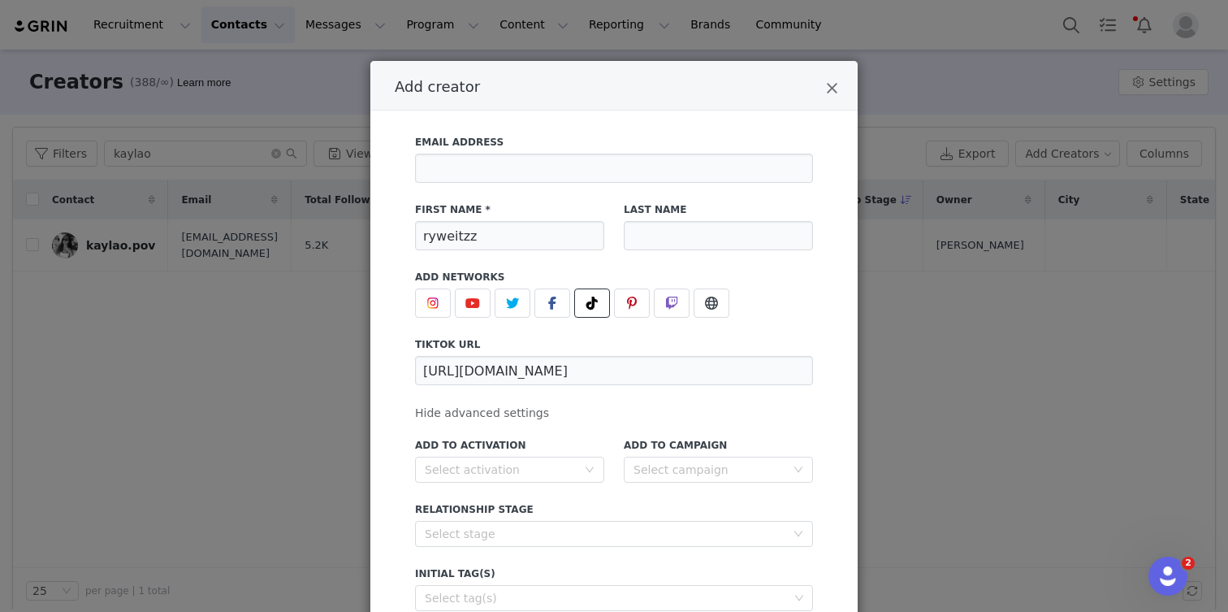
click at [457, 438] on label "Add to Activation" at bounding box center [509, 445] width 189 height 15
click at [457, 466] on div "Select activation" at bounding box center [501, 469] width 152 height 16
click at [466, 526] on li "TikTok - Milan Laser Summer Campaign" at bounding box center [509, 528] width 189 height 26
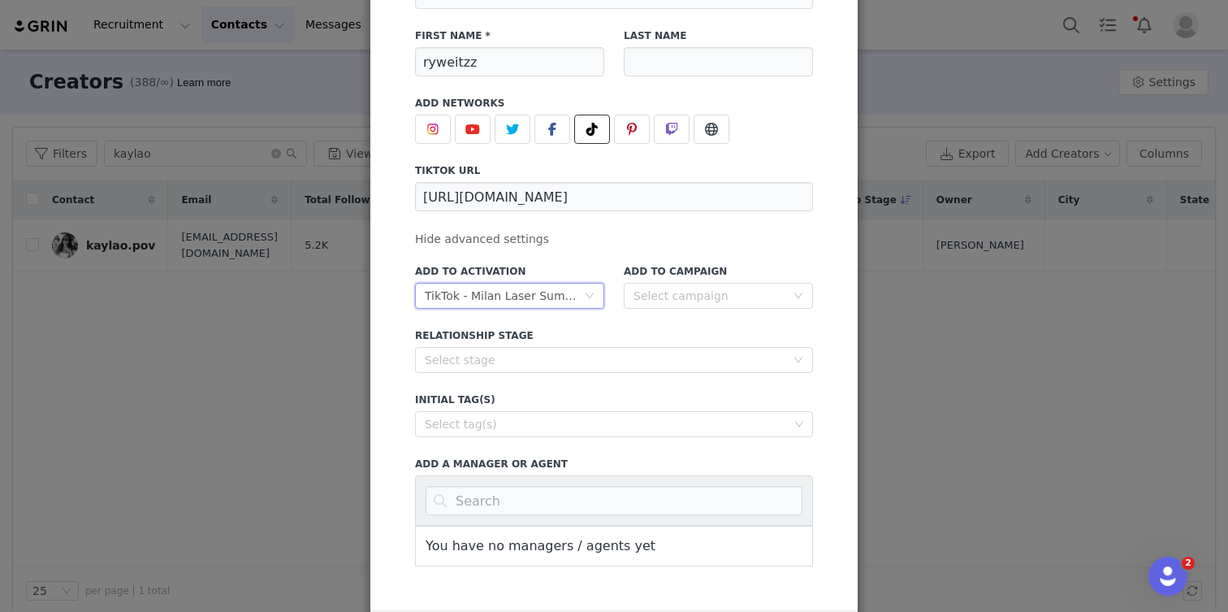
scroll to position [271, 0]
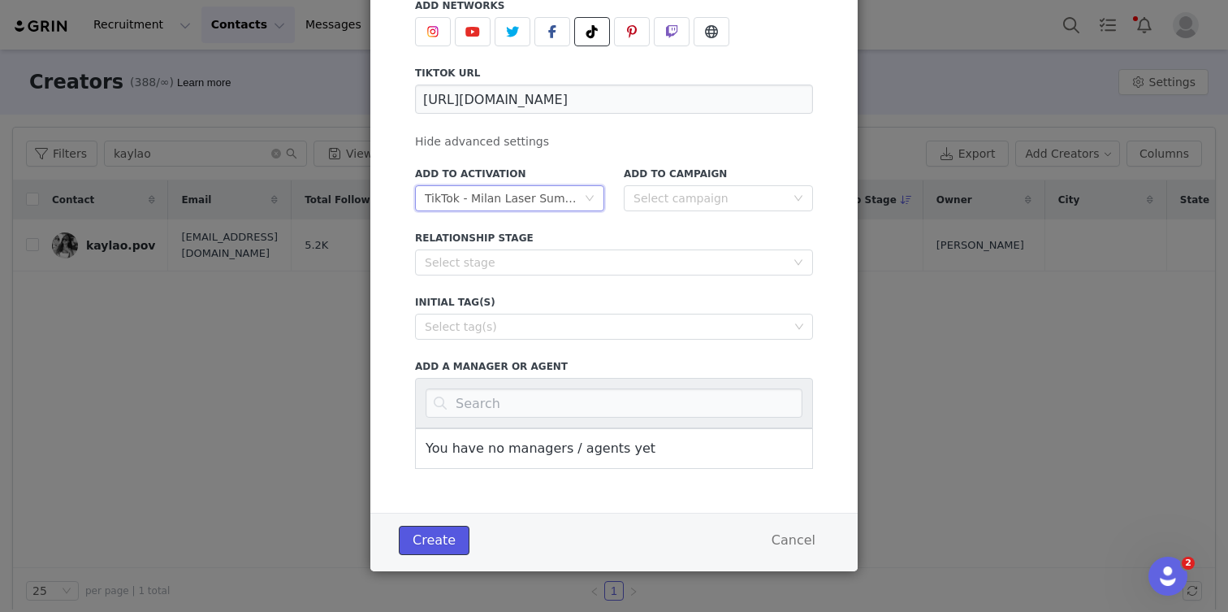
click at [452, 543] on button "Create" at bounding box center [434, 540] width 71 height 29
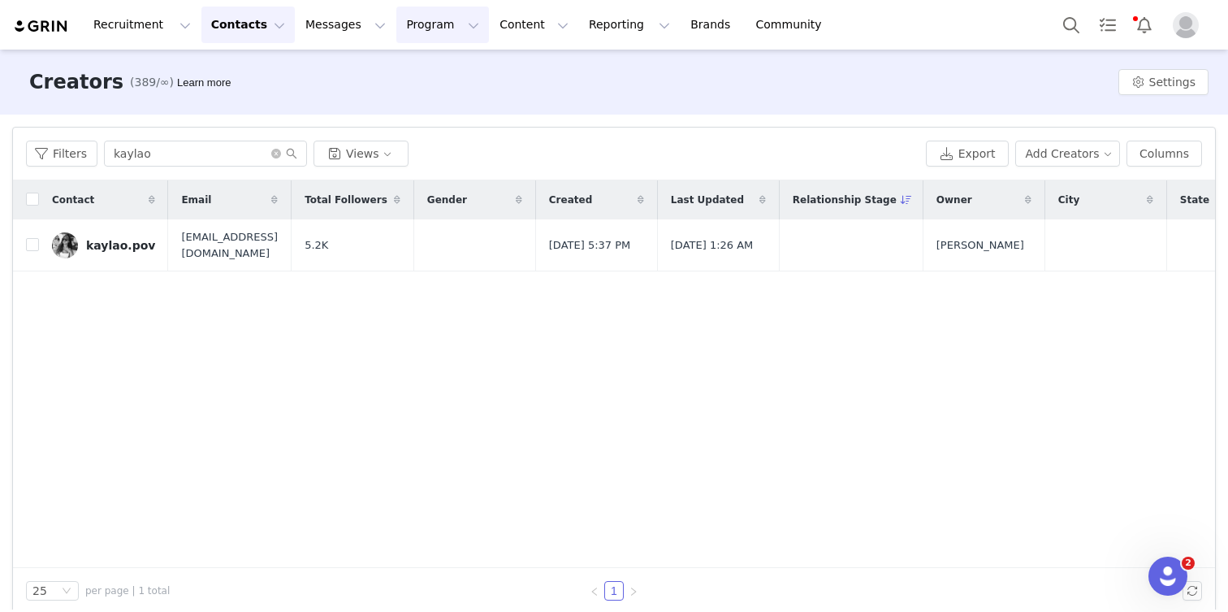
click at [396, 24] on button "Program Program" at bounding box center [442, 24] width 93 height 37
click at [415, 87] on link "Partnerships" at bounding box center [435, 102] width 128 height 30
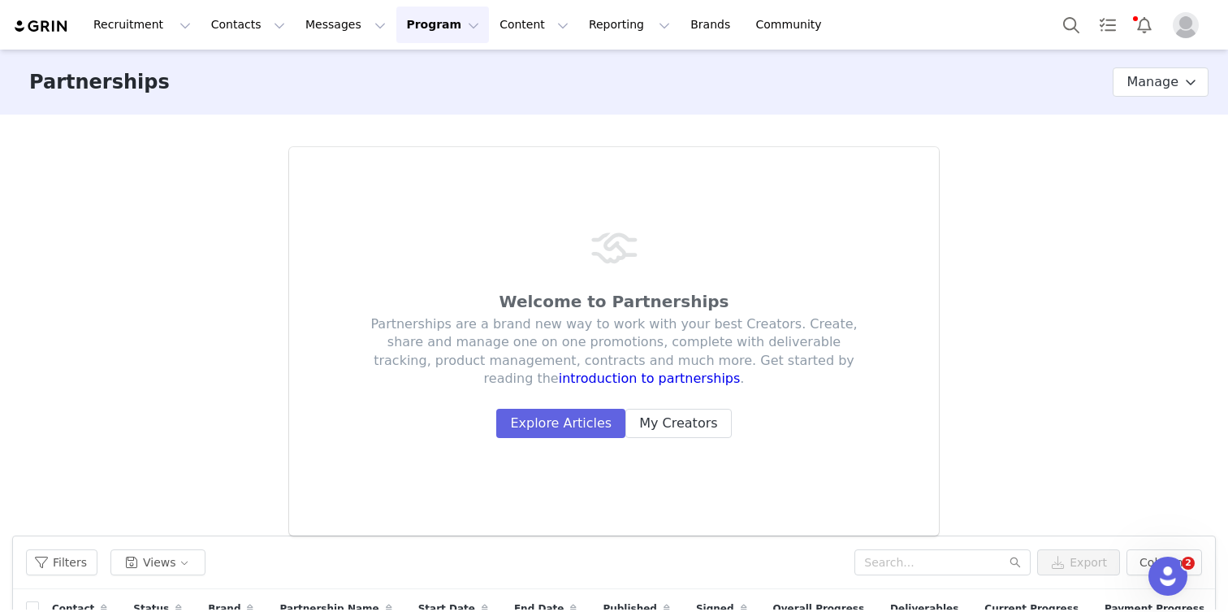
click at [410, 36] on button "Program Program" at bounding box center [442, 24] width 93 height 37
click at [410, 66] on p "Activations" at bounding box center [415, 71] width 63 height 17
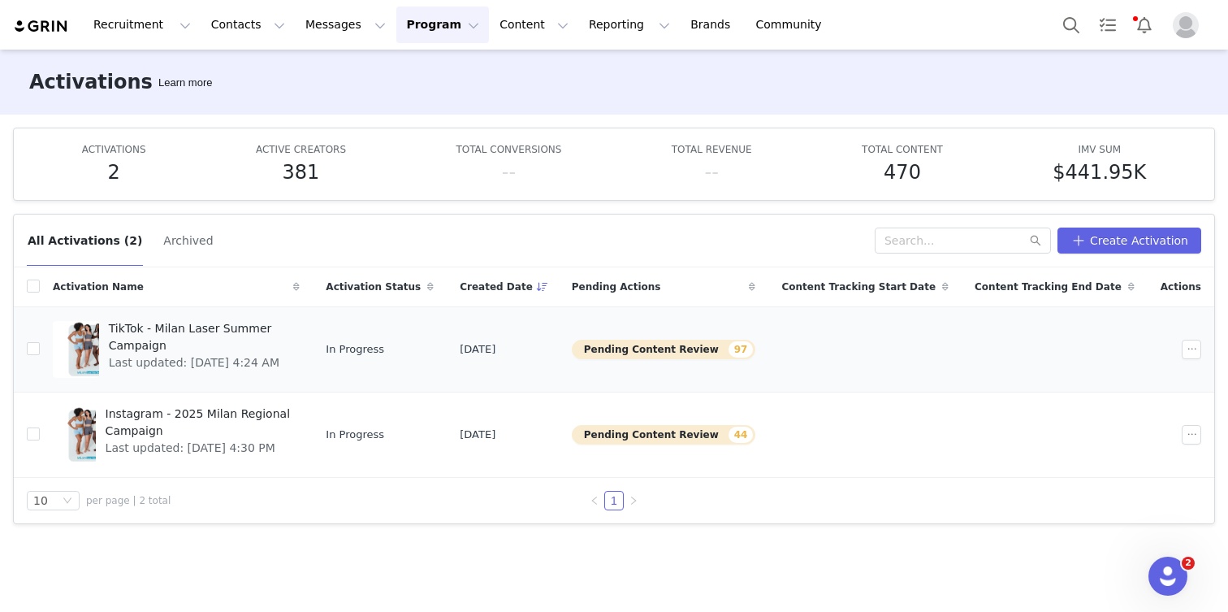
click at [193, 331] on span "TikTok - Milan Laser Summer Campaign" at bounding box center [200, 337] width 182 height 34
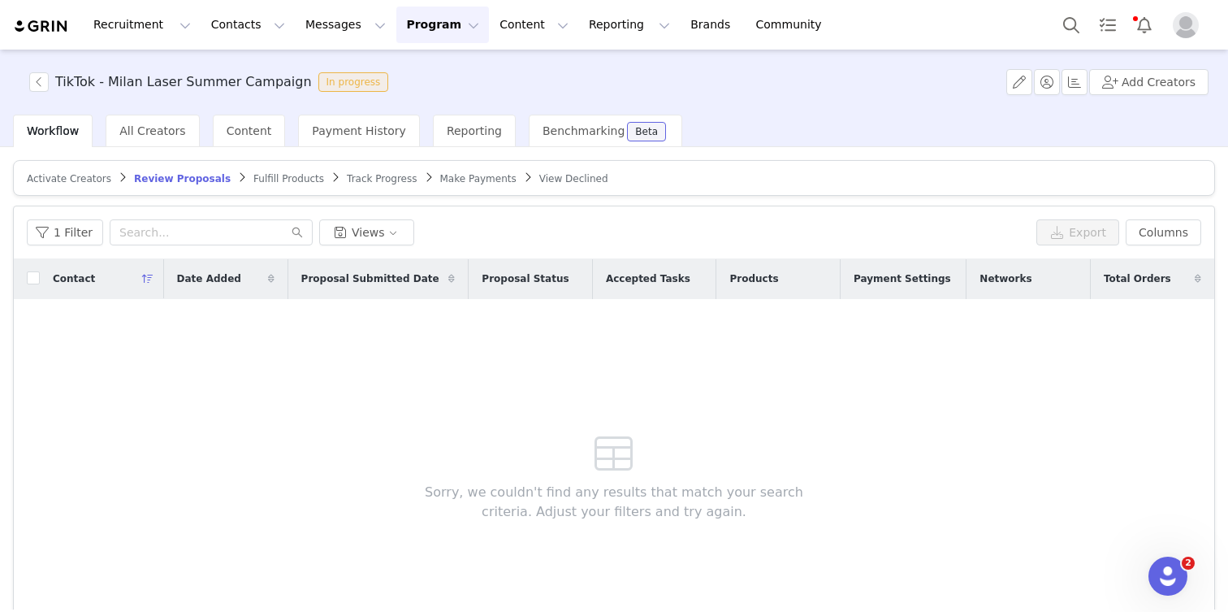
click at [55, 183] on span "Activate Creators" at bounding box center [69, 178] width 84 height 11
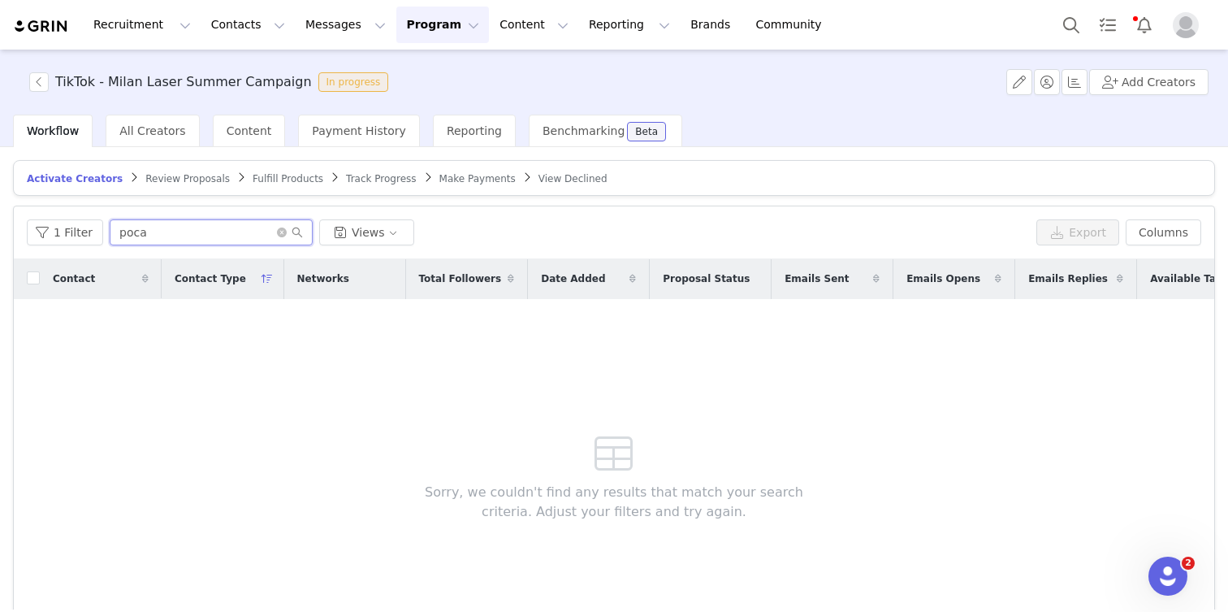
click at [131, 234] on input "poca" at bounding box center [211, 232] width 203 height 26
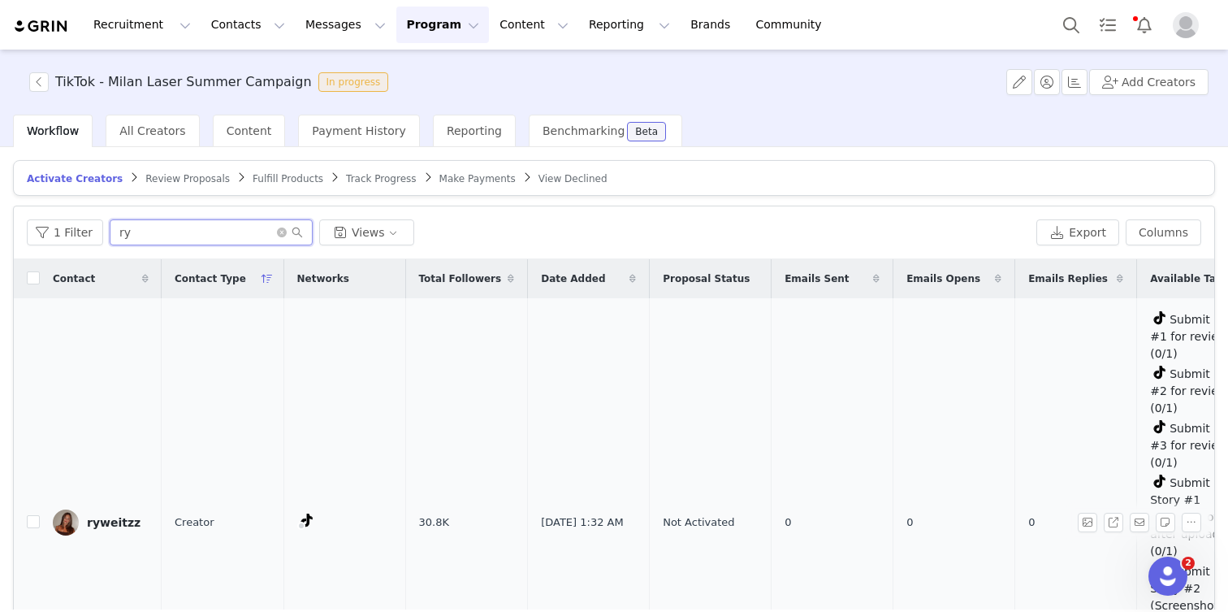
type input "ry"
click at [103, 516] on div "ryweitzz" at bounding box center [114, 522] width 54 height 13
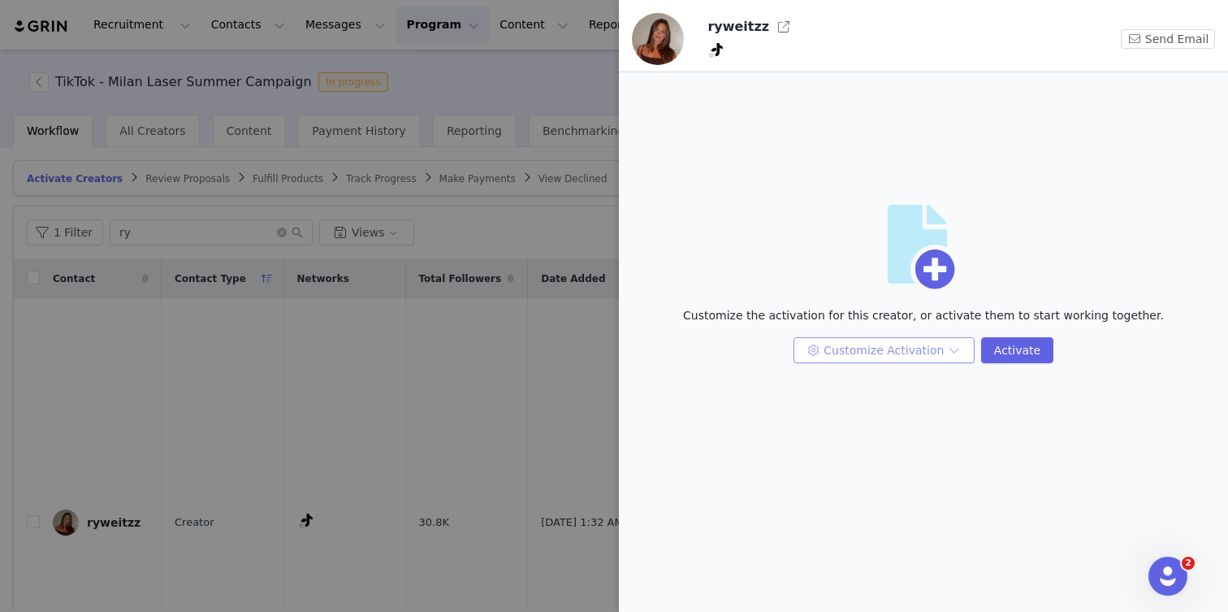
click at [914, 348] on button "Customize Activation" at bounding box center [884, 350] width 181 height 26
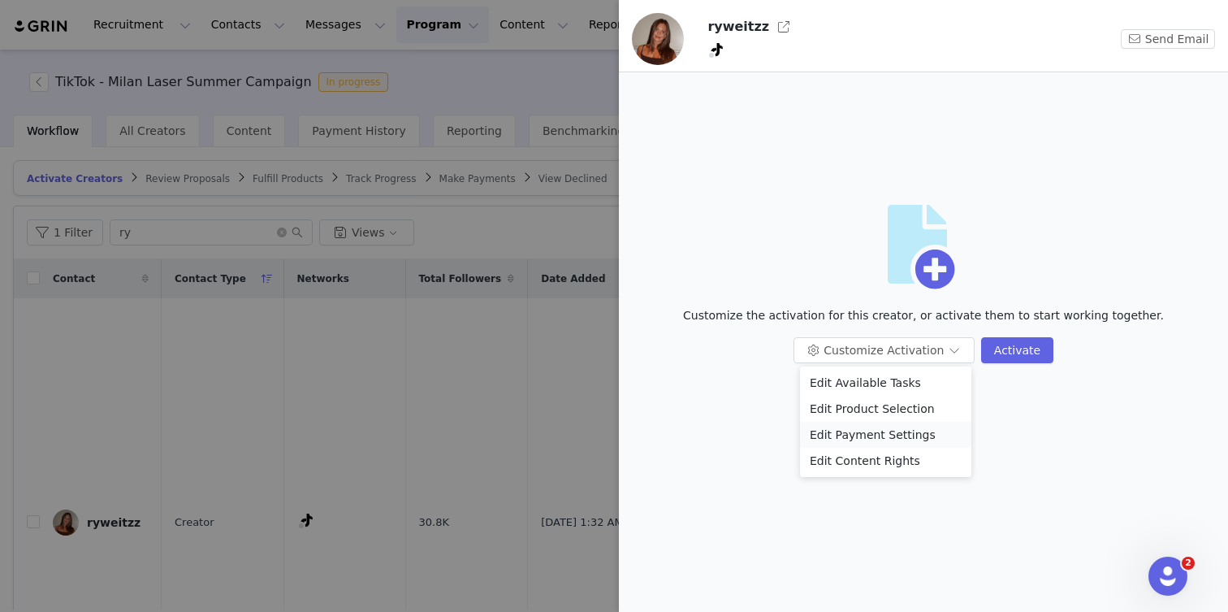
click at [911, 435] on li "Edit Payment Settings" at bounding box center [885, 435] width 171 height 26
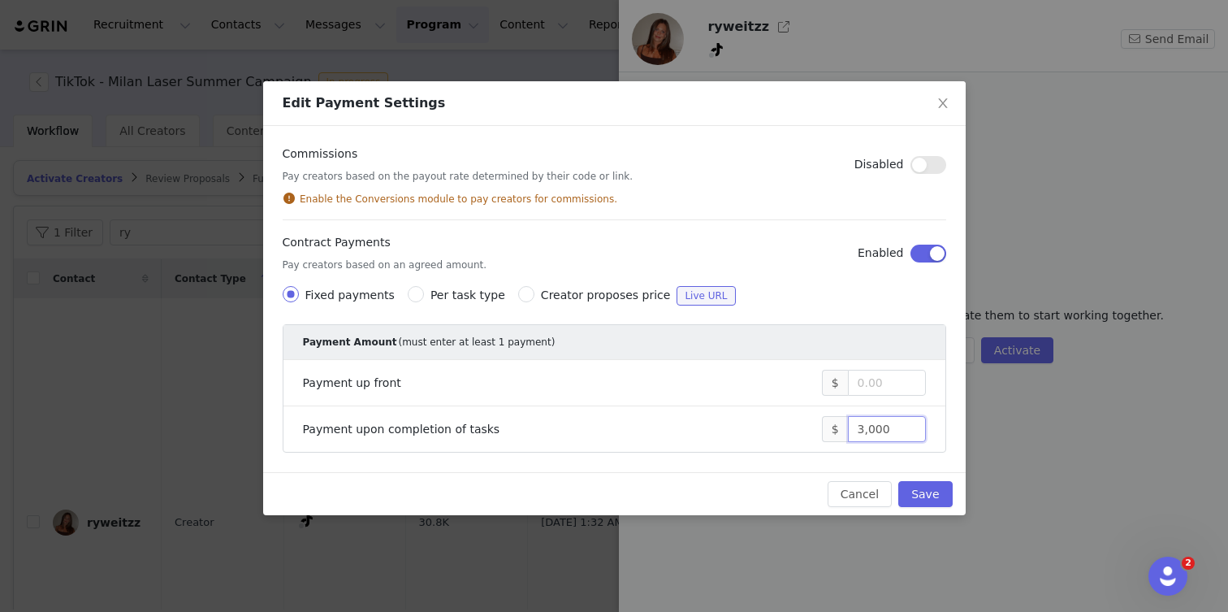
drag, startPoint x: 863, startPoint y: 428, endPoint x: 808, endPoint y: 427, distance: 54.4
click at [808, 427] on div "Payment upon completion of tasks $ 3,000" at bounding box center [614, 429] width 623 height 26
type input "4,000"
click at [945, 495] on button "Save" at bounding box center [925, 494] width 54 height 26
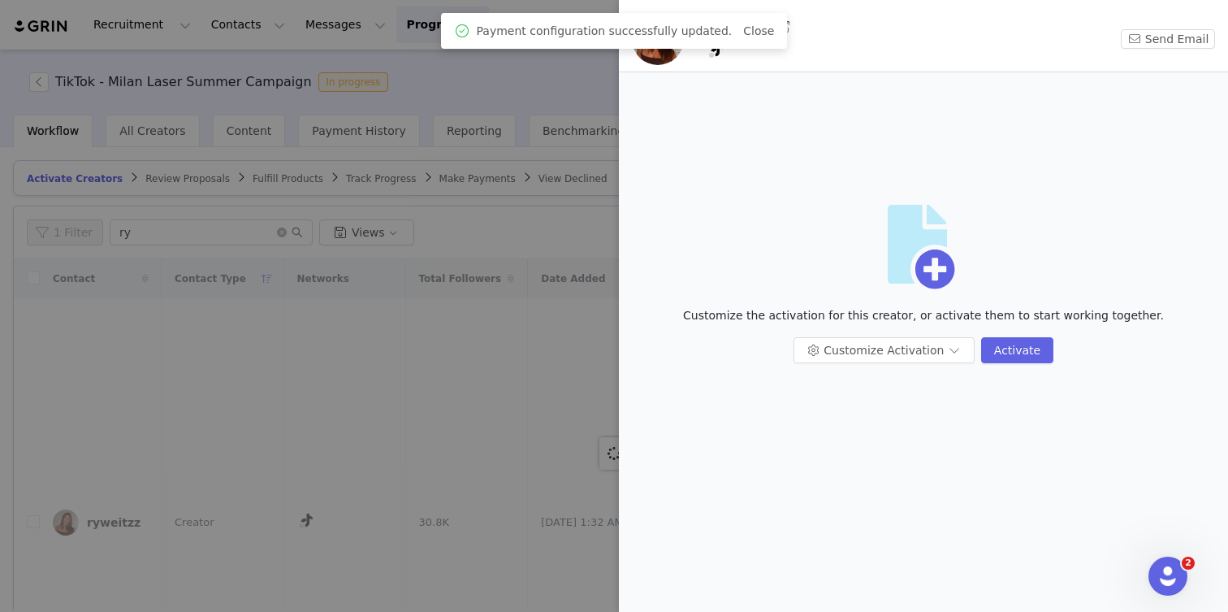
click at [344, 448] on div at bounding box center [614, 306] width 1228 height 612
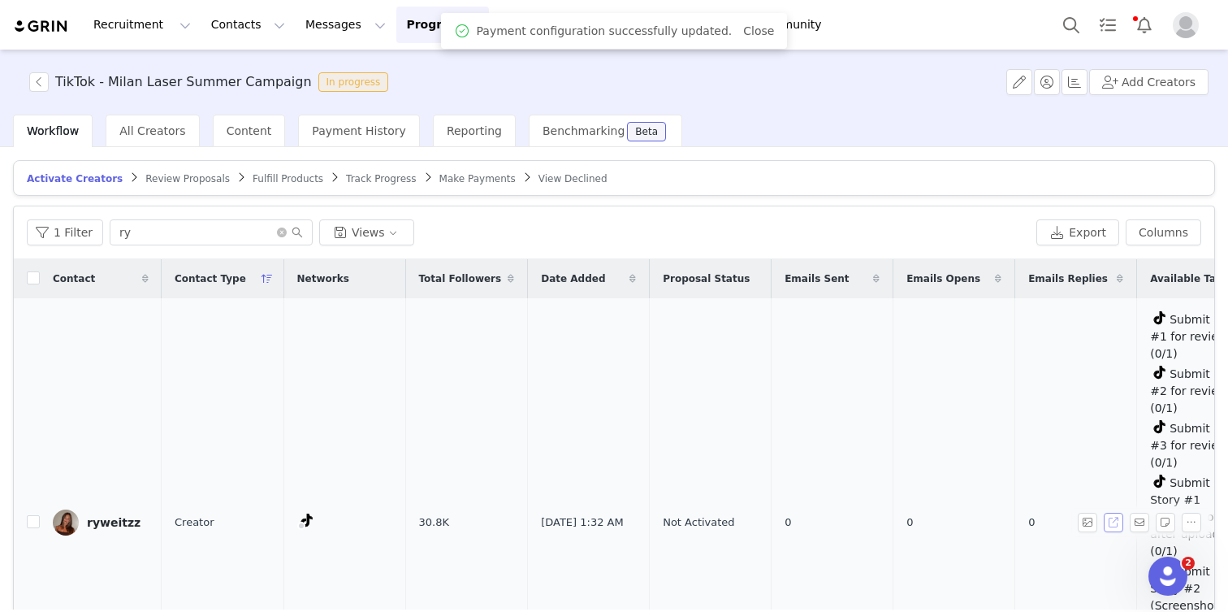
click at [1120, 513] on button "button" at bounding box center [1113, 522] width 19 height 19
